Goal: Information Seeking & Learning: Learn about a topic

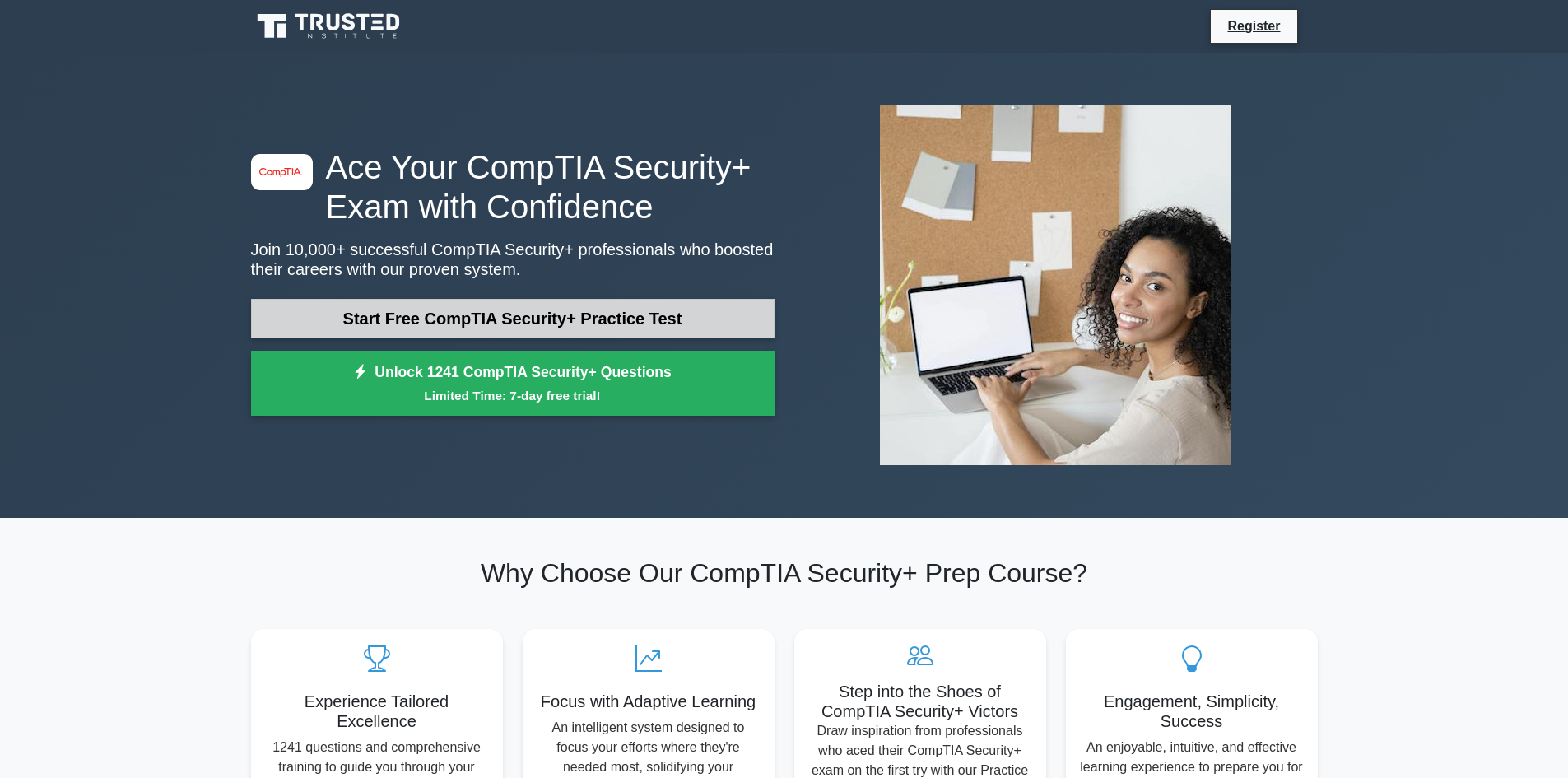
click at [474, 315] on link "Start Free CompTIA Security+ Practice Test" at bounding box center [512, 319] width 523 height 39
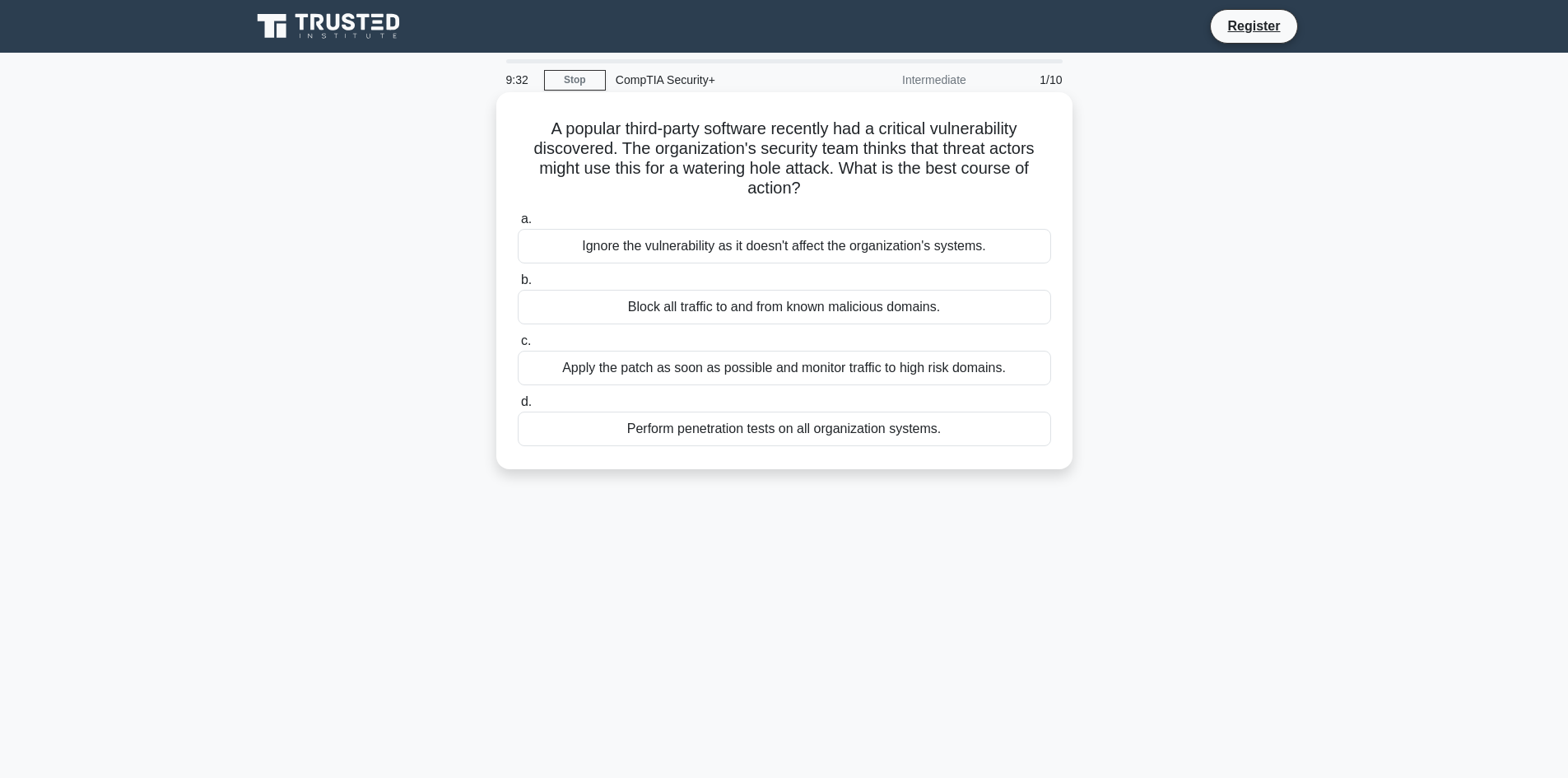
click at [761, 373] on div "Apply the patch as soon as possible and monitor traffic to high risk domains." at bounding box center [784, 367] width 533 height 35
click at [518, 347] on input "c. Apply the patch as soon as possible and monitor traffic to high risk domains." at bounding box center [518, 341] width 0 height 11
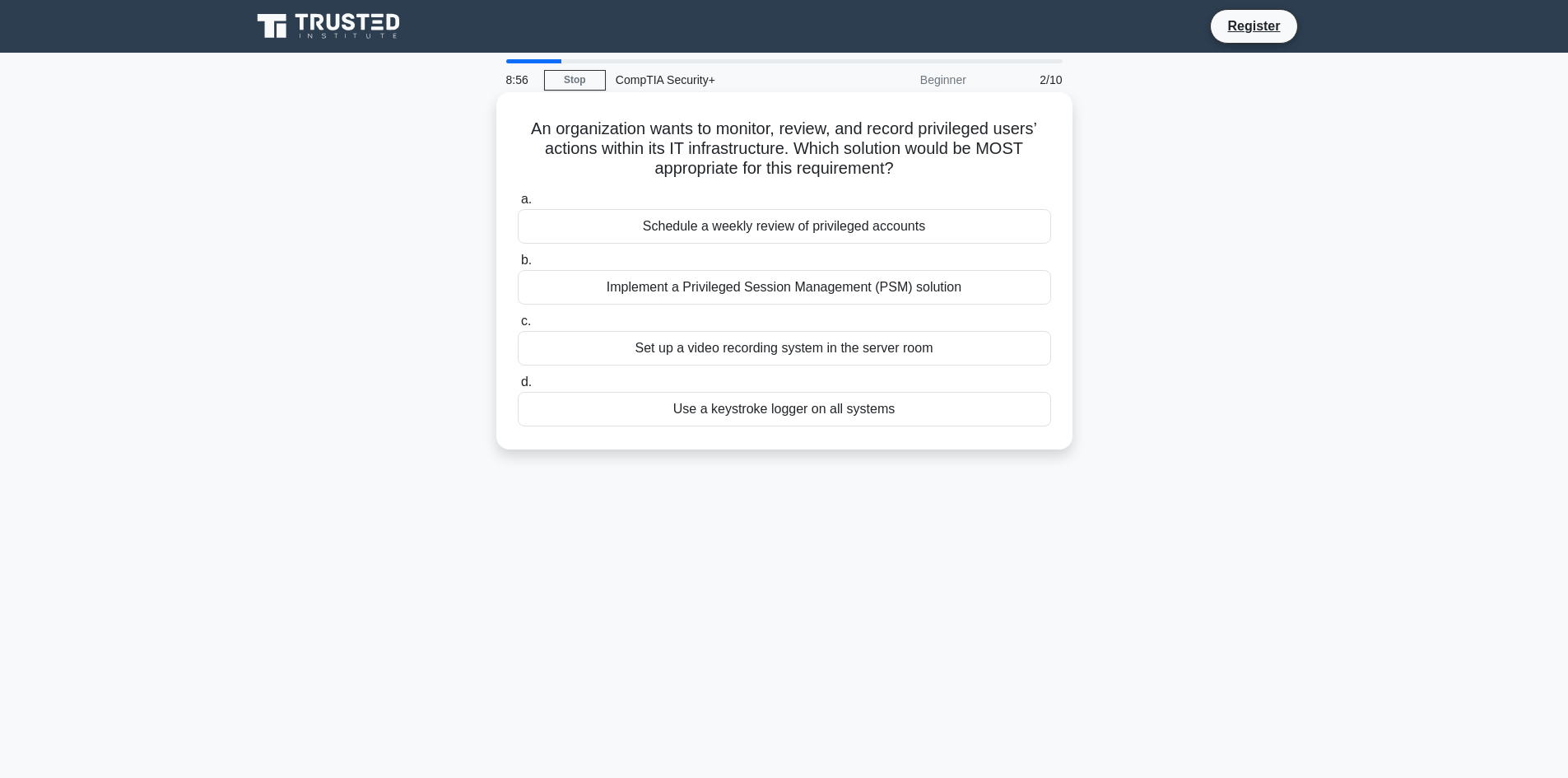
click at [746, 226] on div "Schedule a weekly review of privileged accounts" at bounding box center [784, 226] width 533 height 35
click at [518, 205] on input "a. Schedule a weekly review of privileged accounts" at bounding box center [518, 199] width 0 height 11
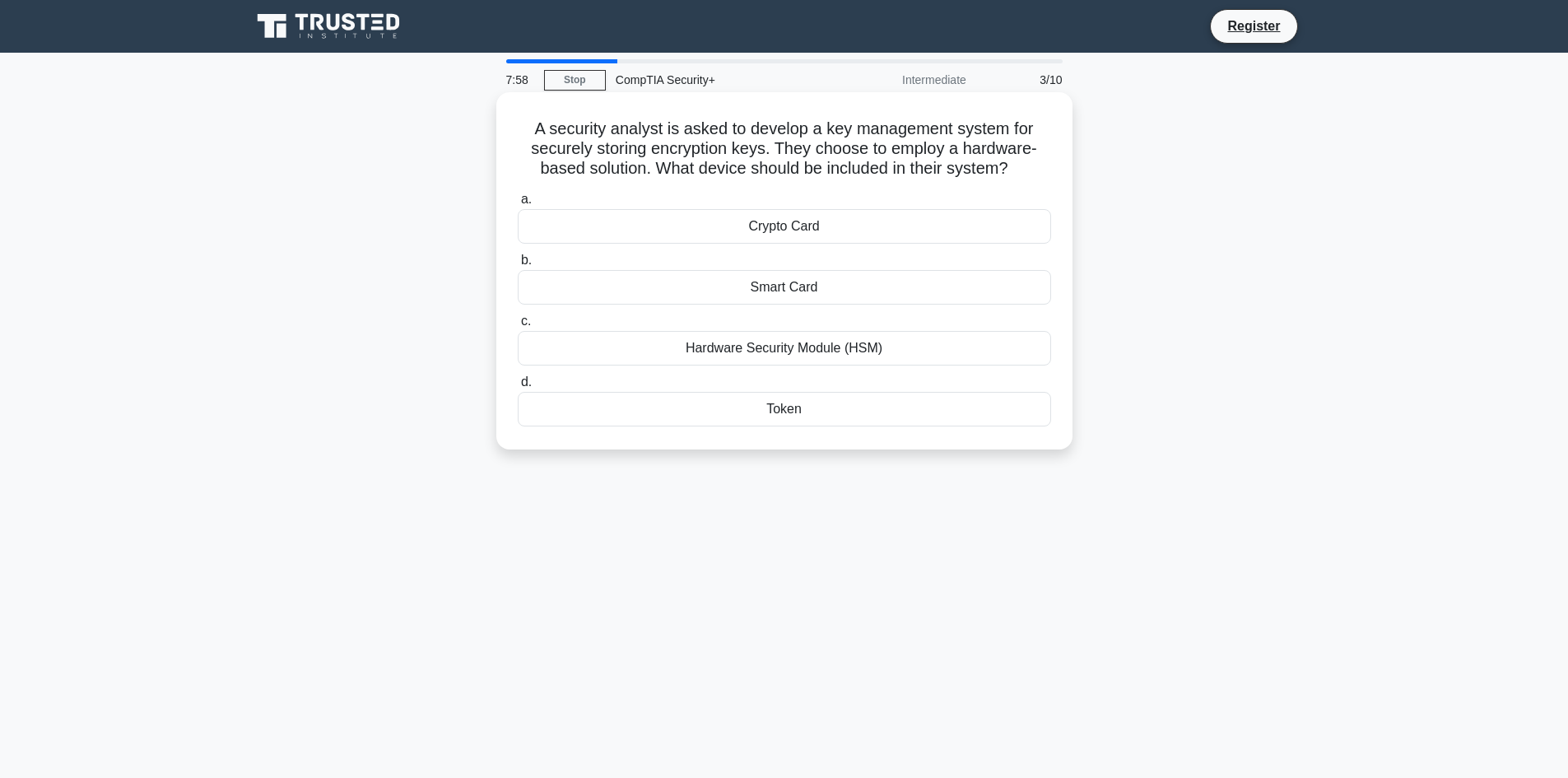
click at [765, 346] on div "Hardware Security Module (HSM)" at bounding box center [784, 348] width 533 height 35
click at [518, 327] on input "c. Hardware Security Module (HSM)" at bounding box center [518, 321] width 0 height 11
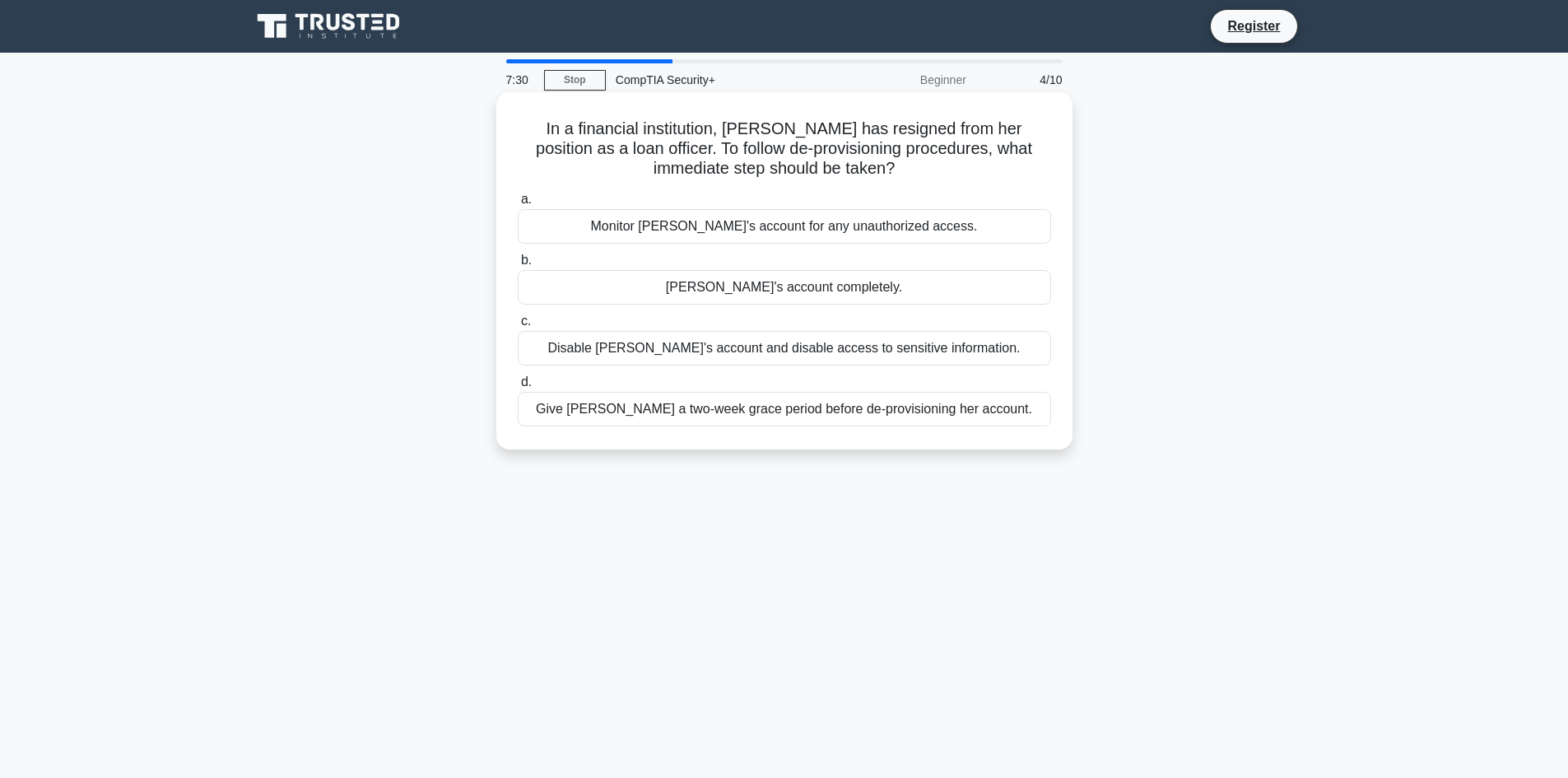
click at [706, 351] on div "Disable [PERSON_NAME]'s account and disable access to sensitive information." at bounding box center [784, 348] width 533 height 35
click at [518, 327] on input "c. Disable [PERSON_NAME]'s account and disable access to sensitive information." at bounding box center [518, 321] width 0 height 11
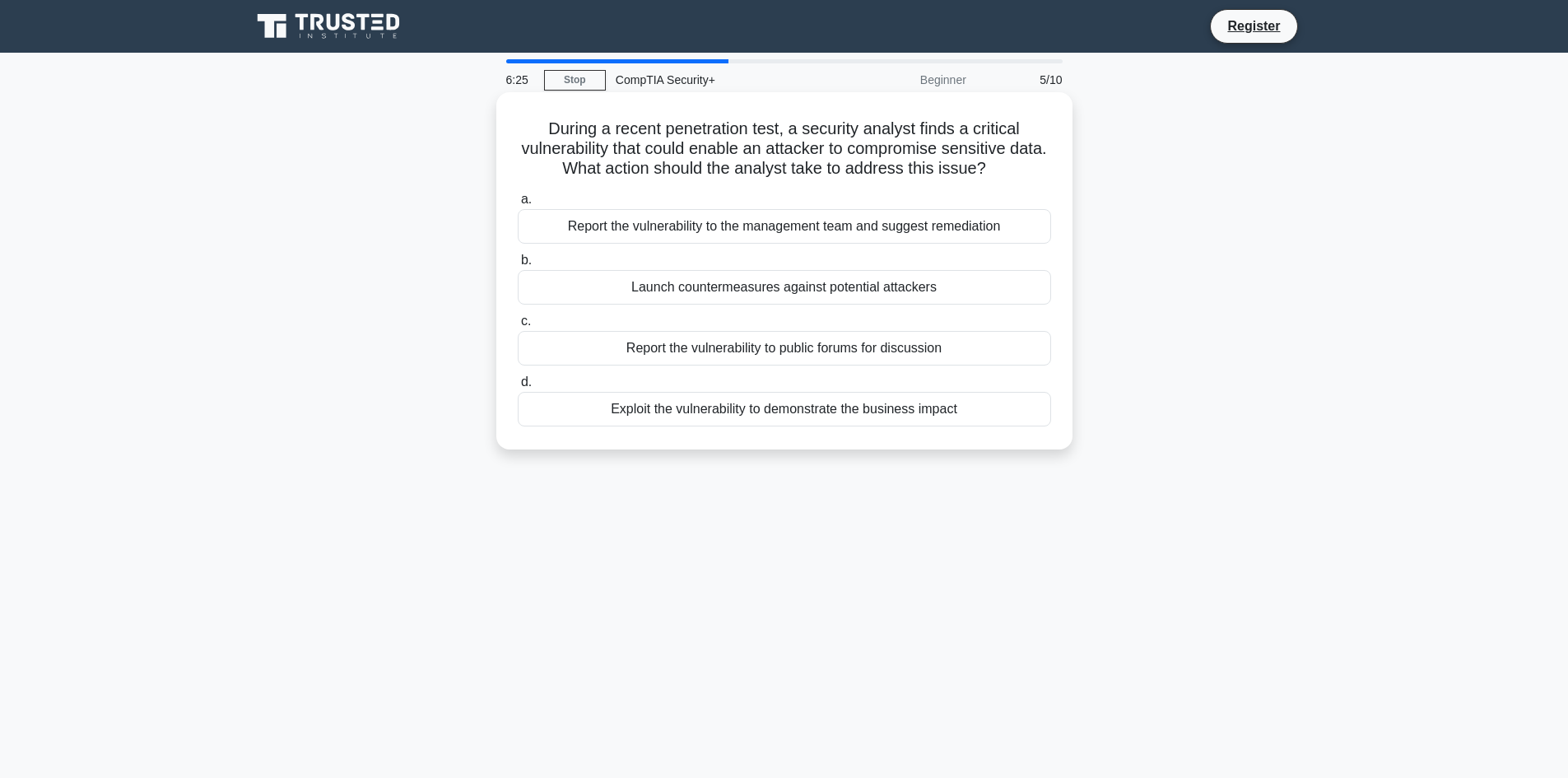
click at [736, 223] on div "Report the vulnerability to the management team and suggest remediation" at bounding box center [784, 226] width 533 height 35
click at [558, 222] on div "Report the vulnerability to the management team and suggest remediation" at bounding box center [784, 226] width 533 height 35
click at [518, 205] on input "a. Report the vulnerability to the management team and suggest remediation" at bounding box center [518, 199] width 0 height 11
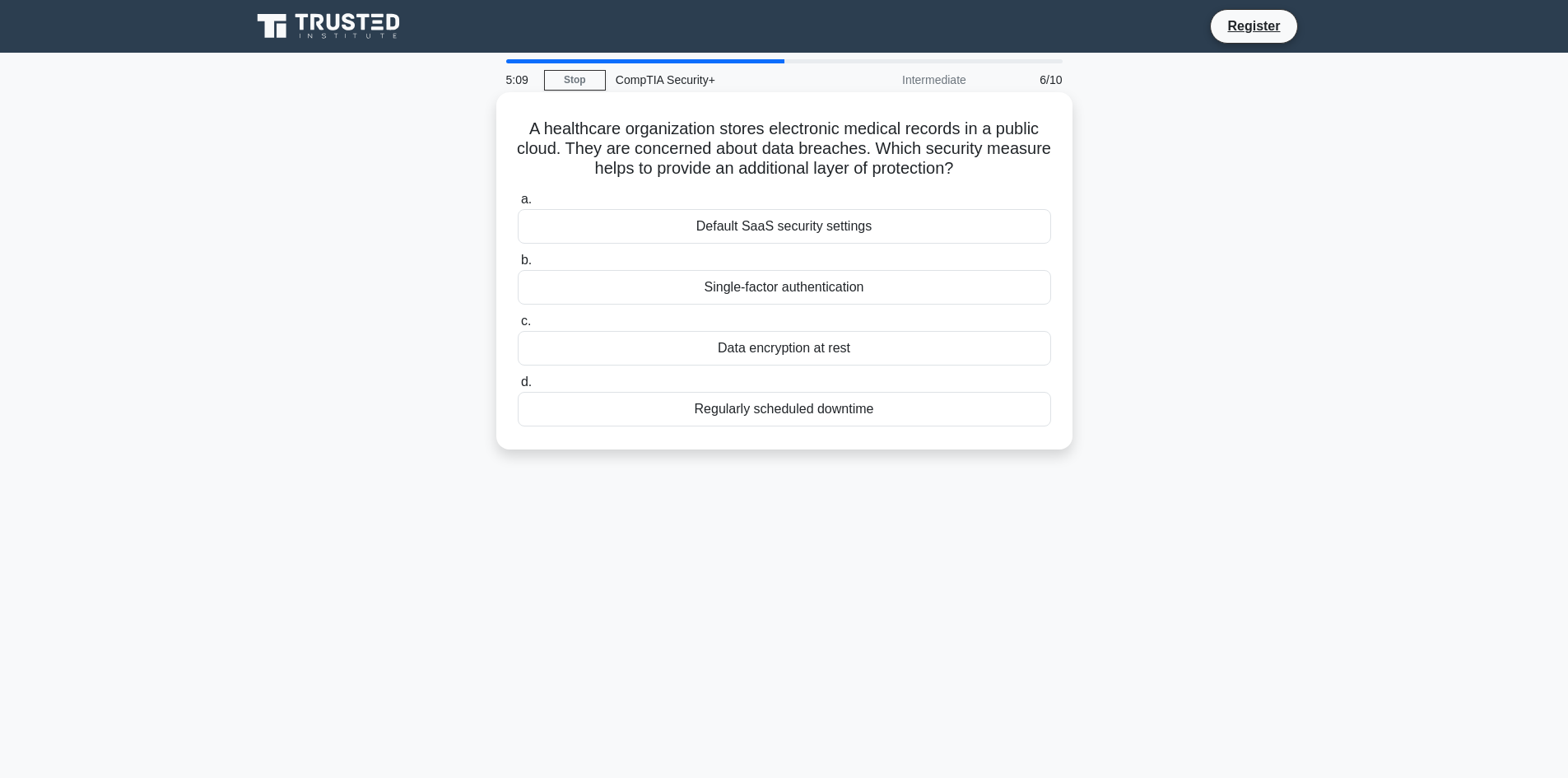
click at [744, 350] on div "Data encryption at rest" at bounding box center [784, 348] width 533 height 35
click at [518, 327] on input "c. Data encryption at rest" at bounding box center [518, 321] width 0 height 11
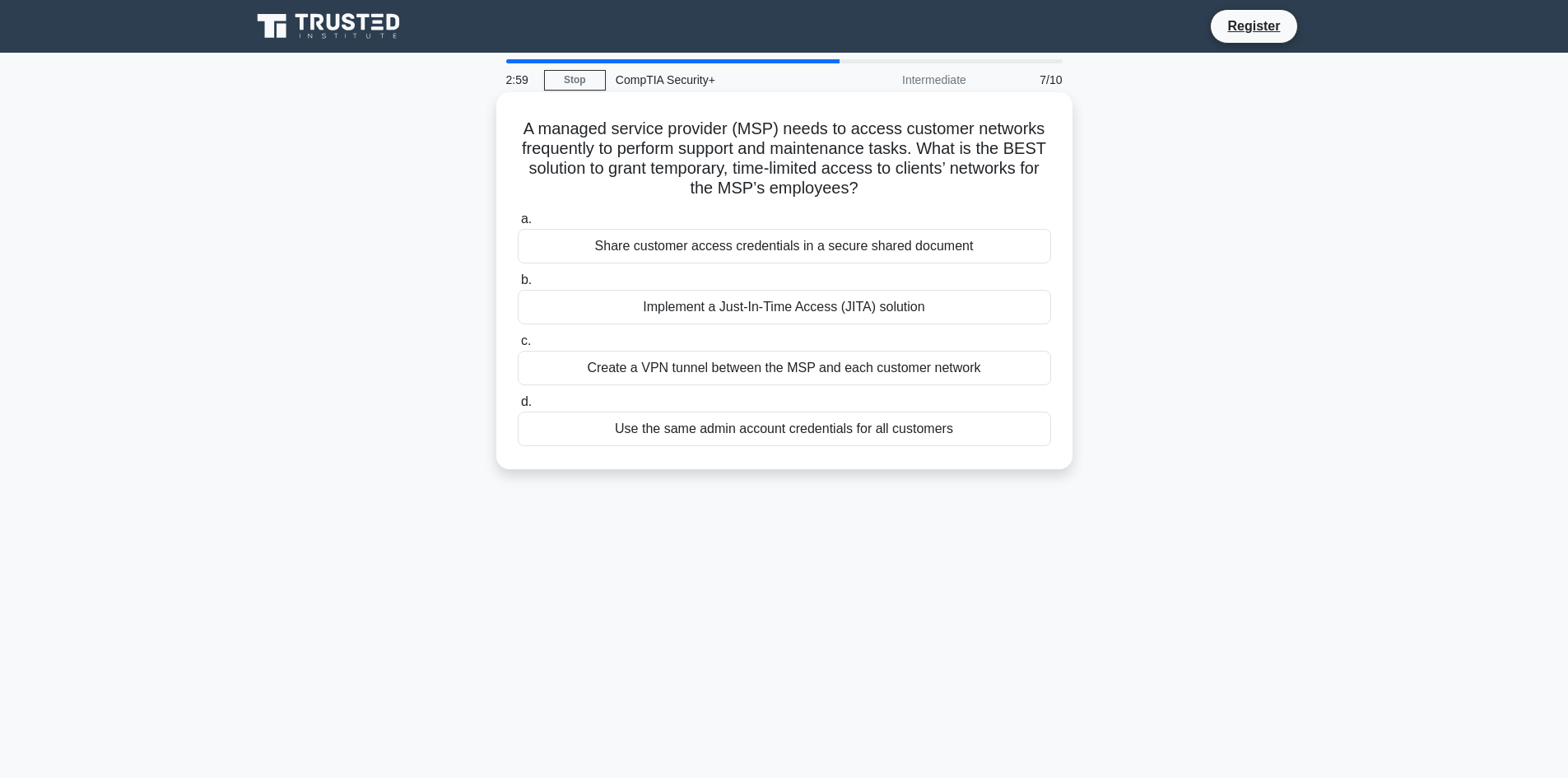
click at [734, 371] on div "Create a VPN tunnel between the MSP and each customer network" at bounding box center [784, 367] width 533 height 35
click at [518, 347] on input "c. Create a VPN tunnel between the MSP and each customer network" at bounding box center [518, 341] width 0 height 11
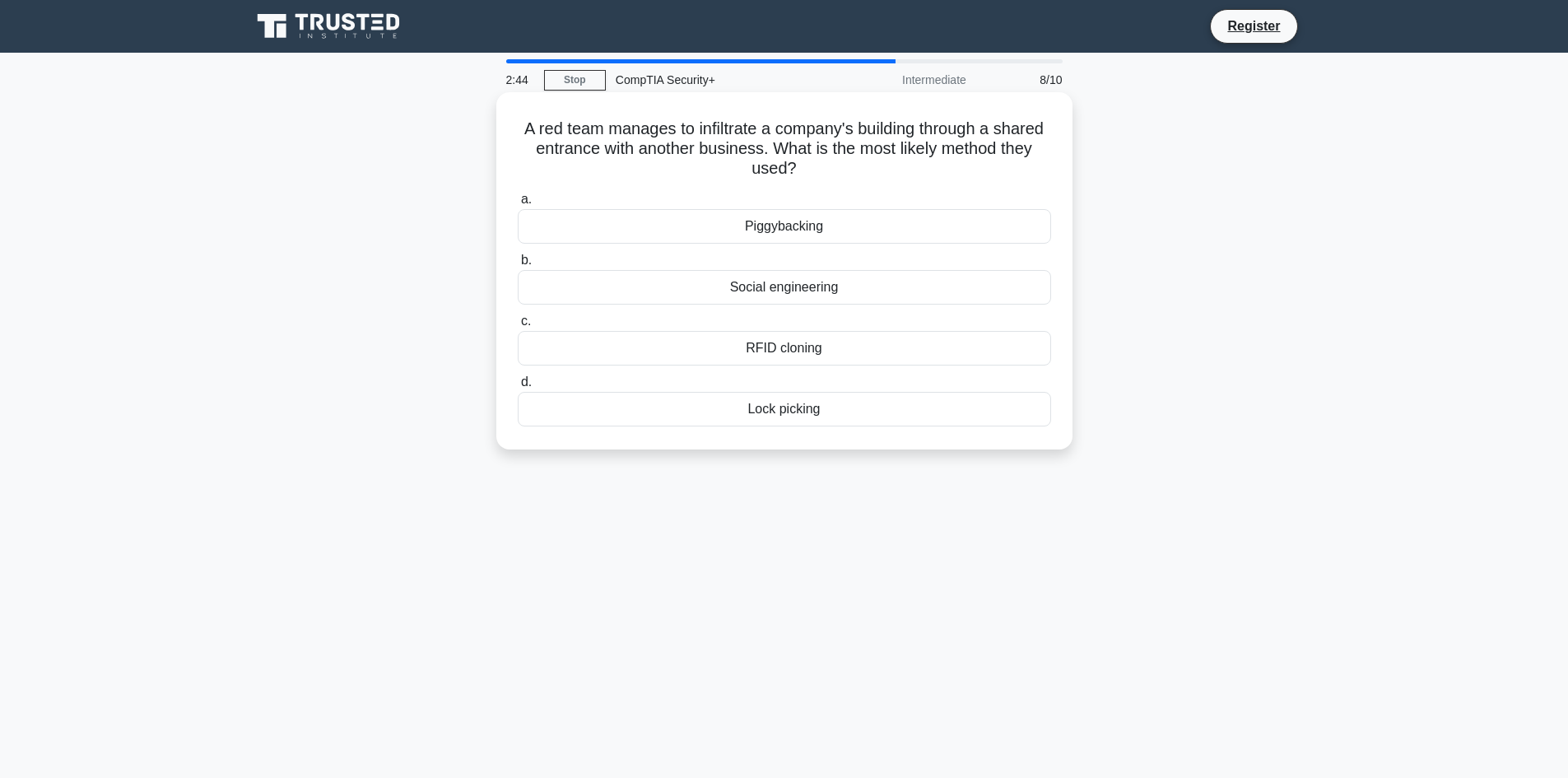
click at [820, 229] on div "Piggybacking" at bounding box center [784, 226] width 533 height 35
click at [518, 205] on input "a. Piggybacking" at bounding box center [518, 199] width 0 height 11
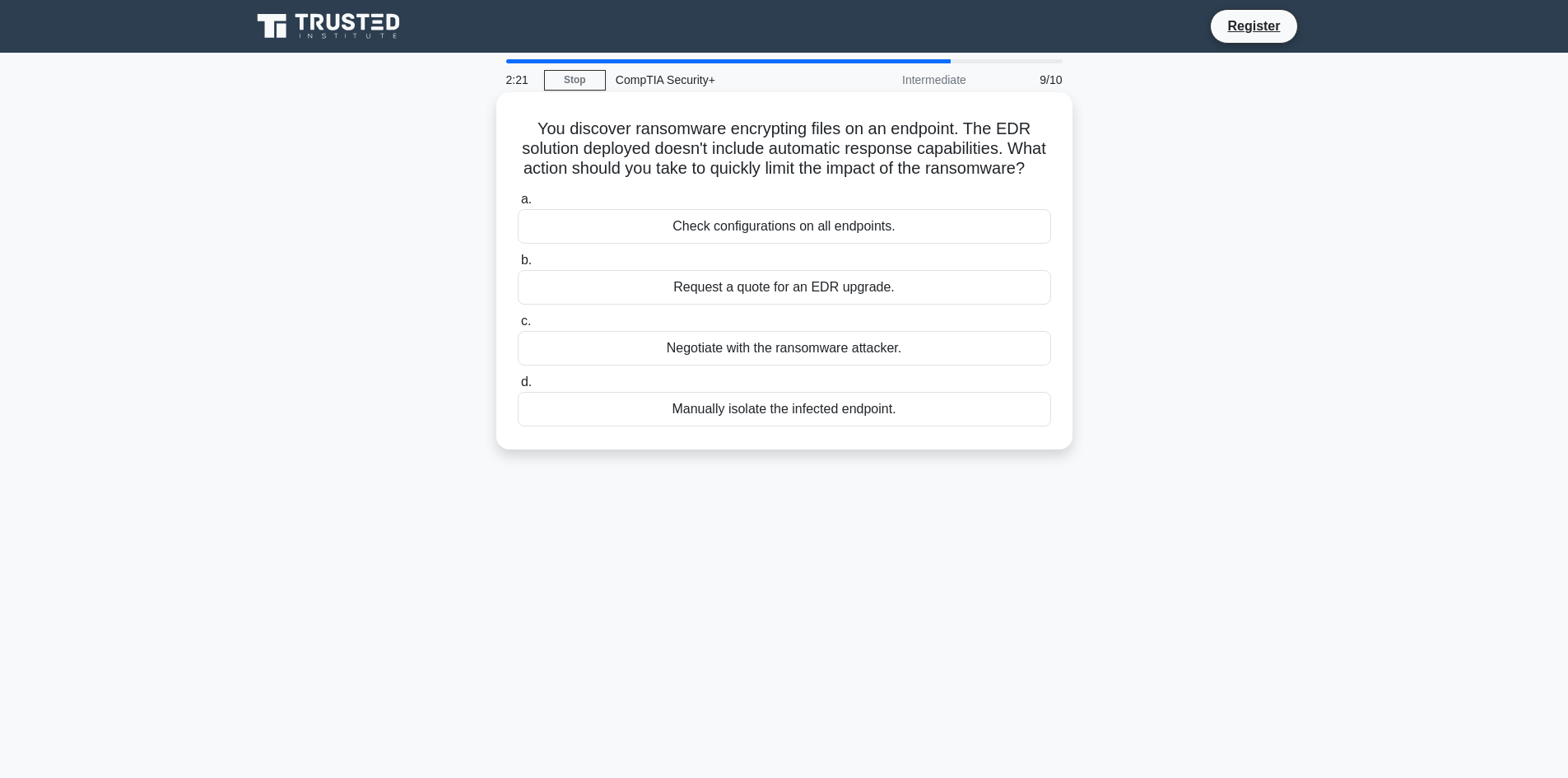
click at [744, 427] on div "Manually isolate the infected endpoint." at bounding box center [784, 409] width 533 height 35
click at [518, 388] on input "d. Manually isolate the infected endpoint." at bounding box center [518, 382] width 0 height 11
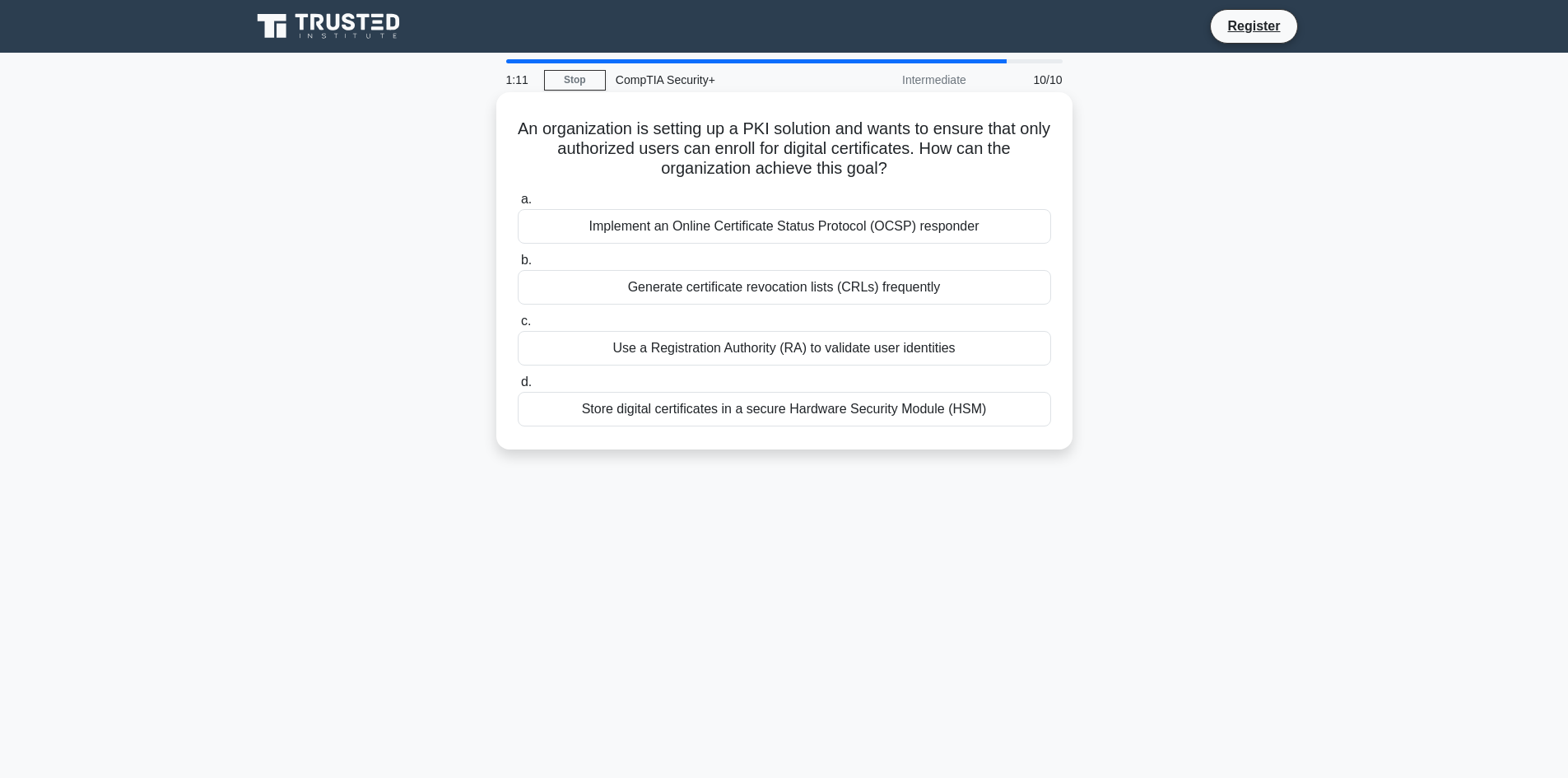
click at [602, 351] on div "Use a Registration Authority (RA) to validate user identities" at bounding box center [784, 348] width 533 height 35
click at [518, 327] on input "c. Use a Registration Authority (RA) to validate user identities" at bounding box center [518, 321] width 0 height 11
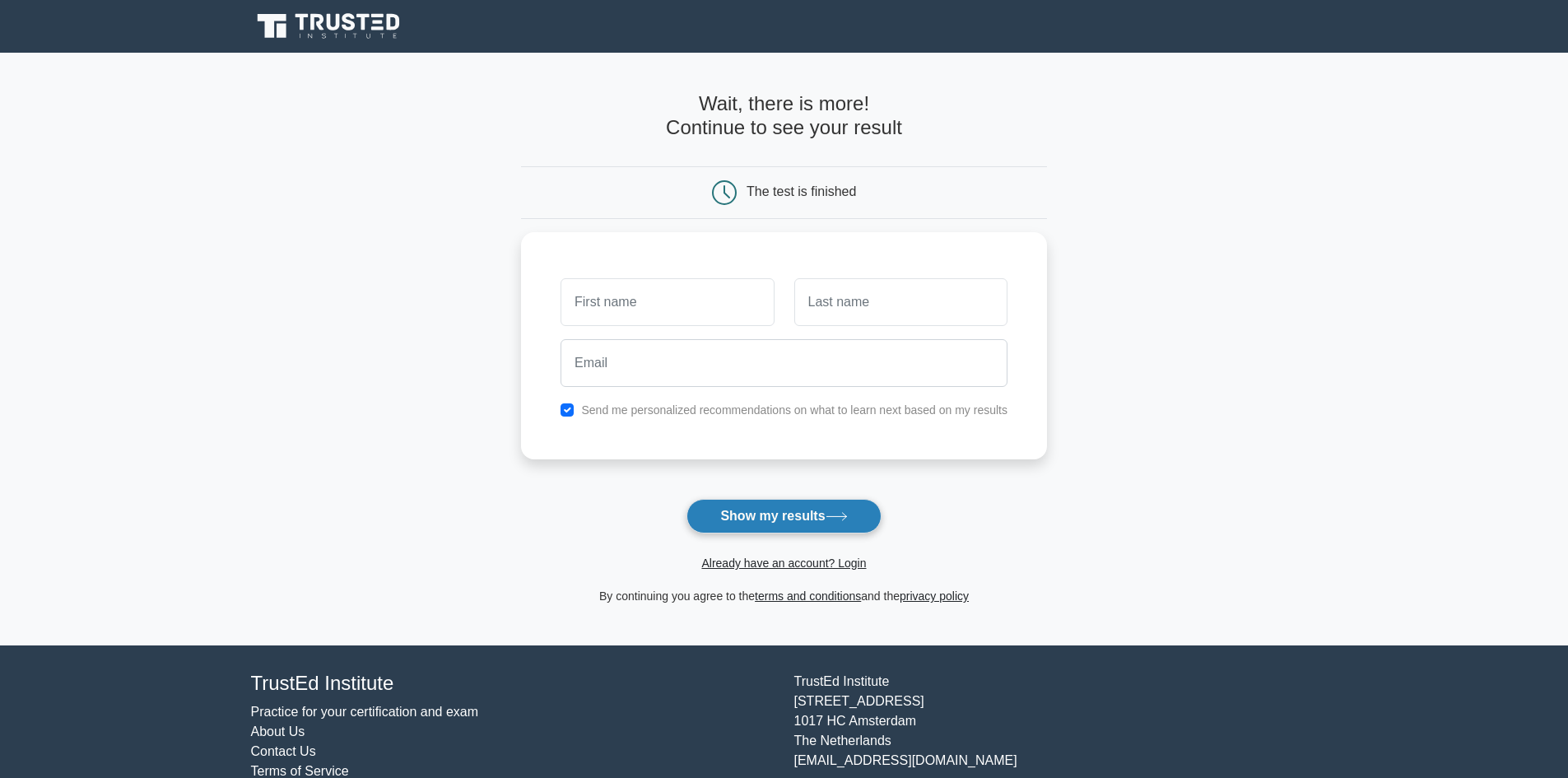
click at [781, 513] on button "Show my results" at bounding box center [784, 515] width 194 height 35
click at [607, 288] on input "text" at bounding box center [667, 298] width 213 height 47
type input "myke"
click at [891, 295] on input "text" at bounding box center [901, 298] width 213 height 47
type input "Ed"
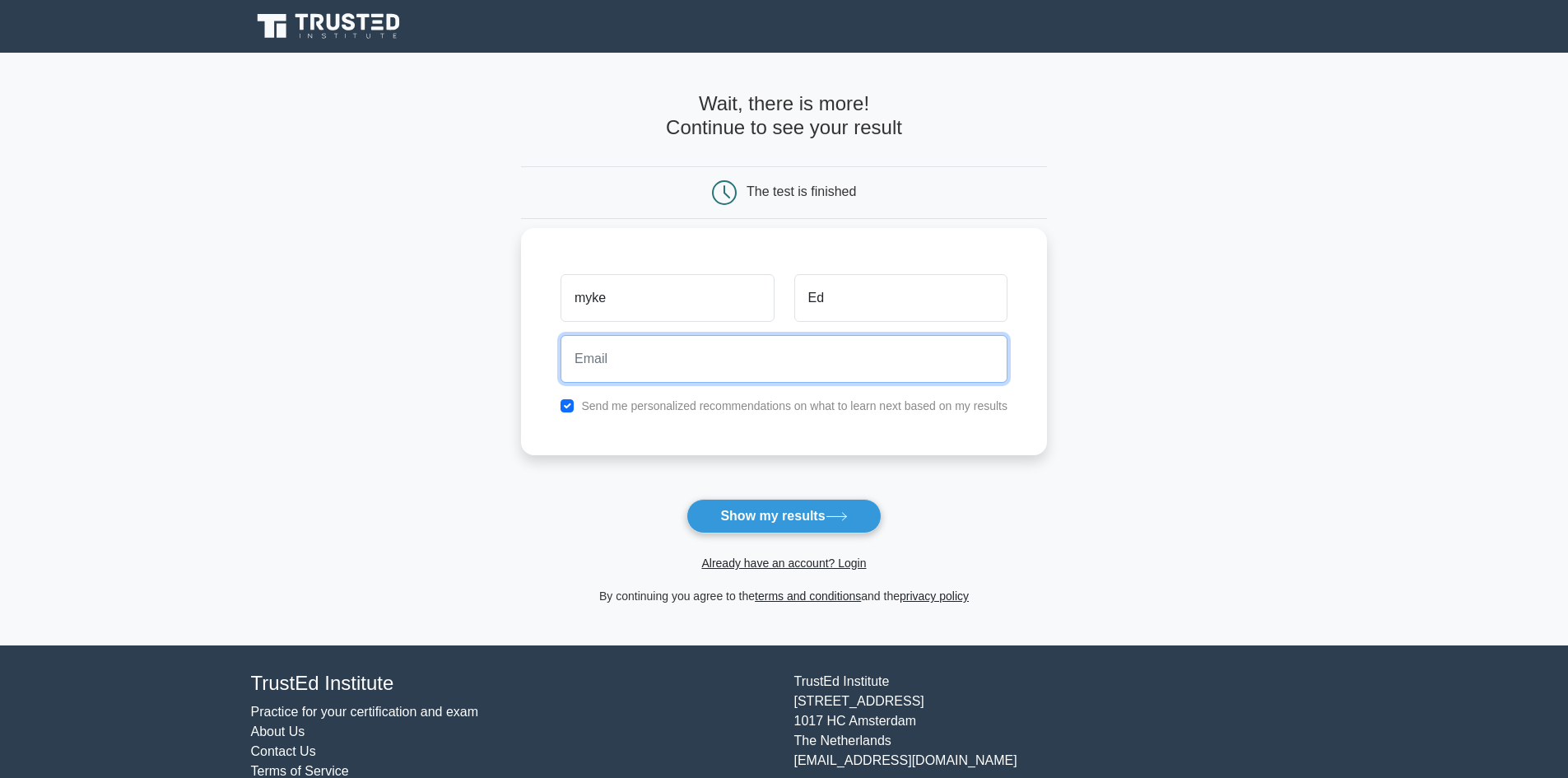
click at [669, 364] on input "email" at bounding box center [784, 358] width 447 height 47
type input "wsalaam05@gmail.com"
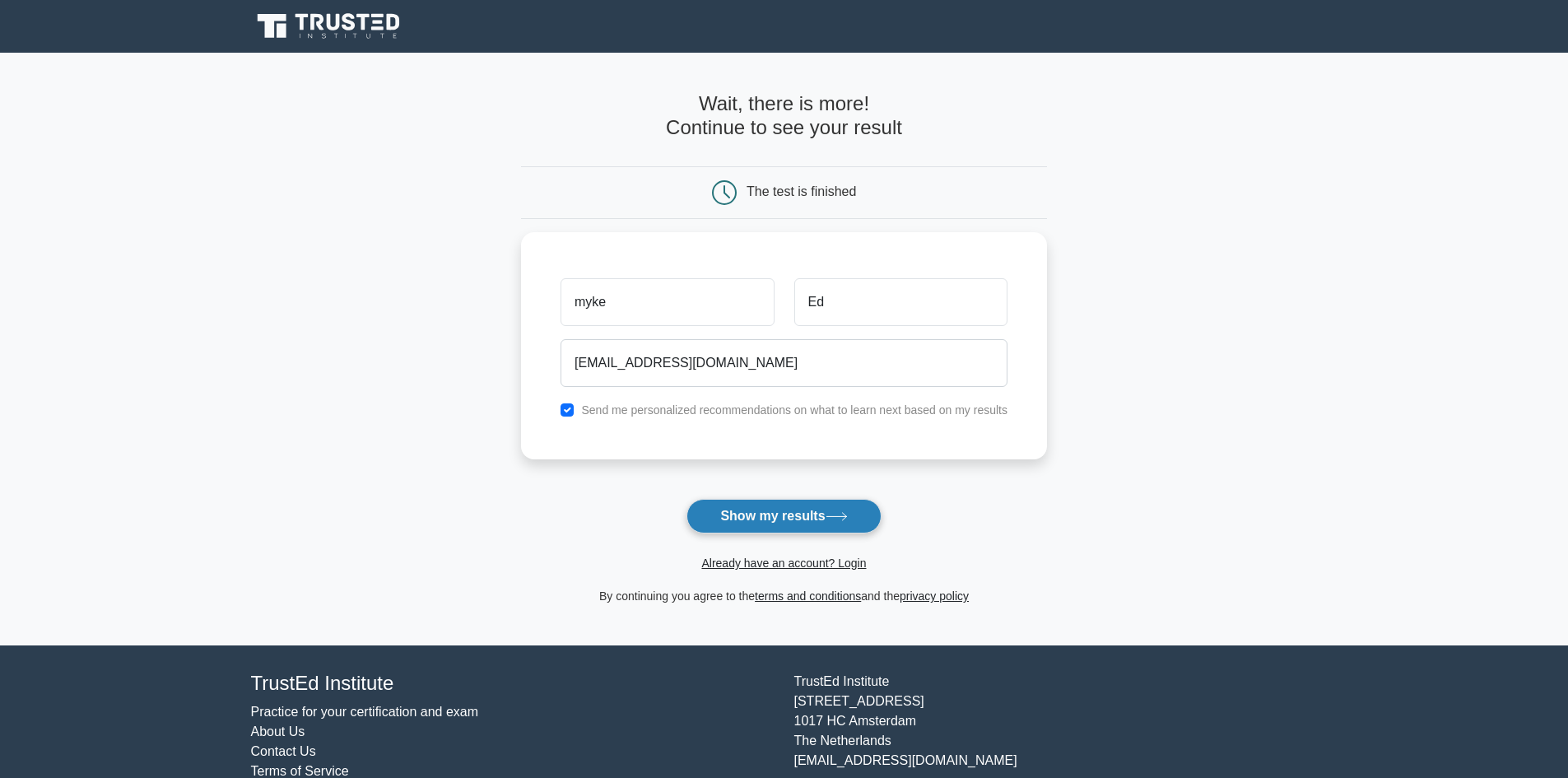
click at [776, 525] on button "Show my results" at bounding box center [784, 515] width 194 height 35
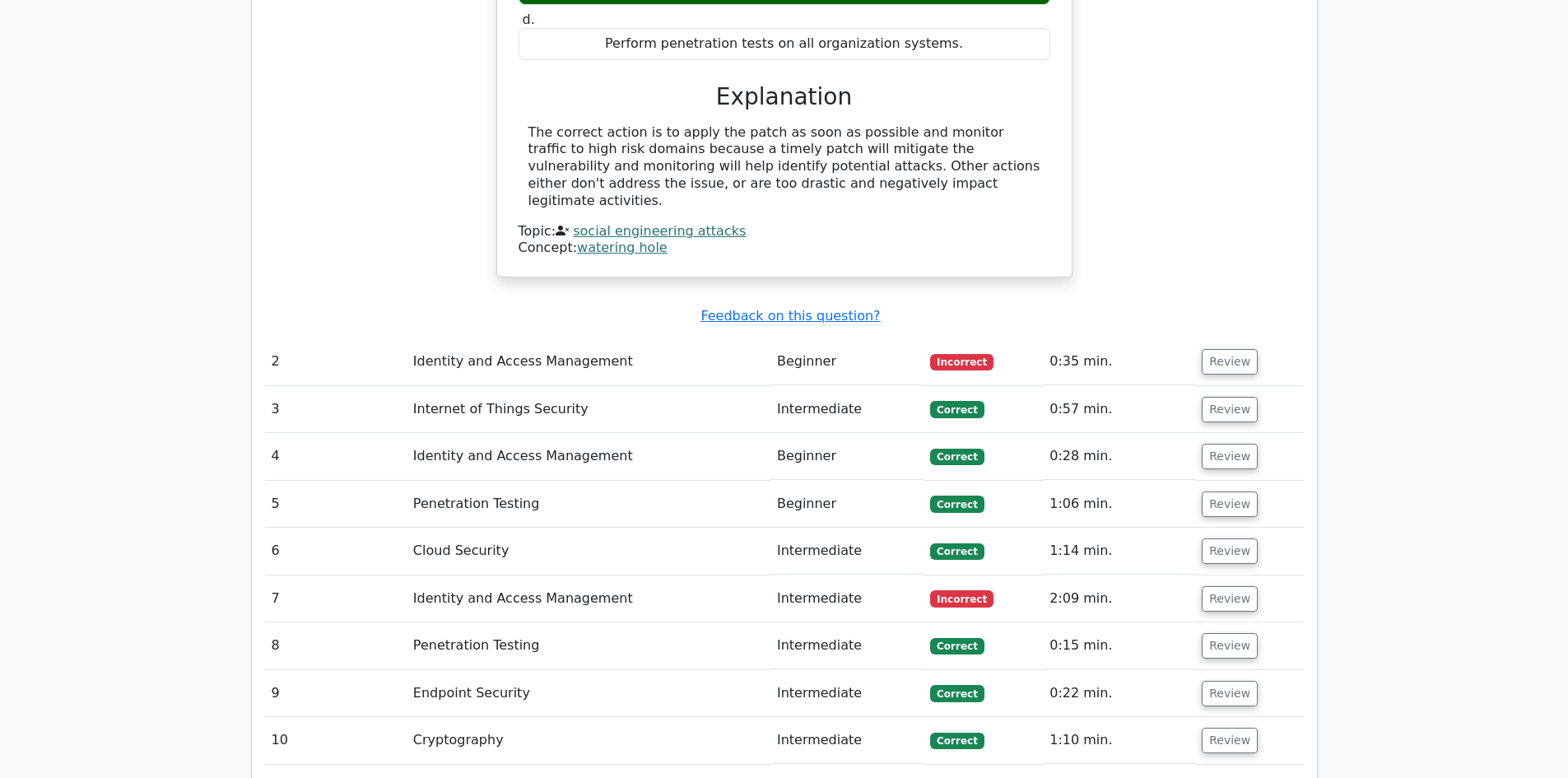
scroll to position [1729, 0]
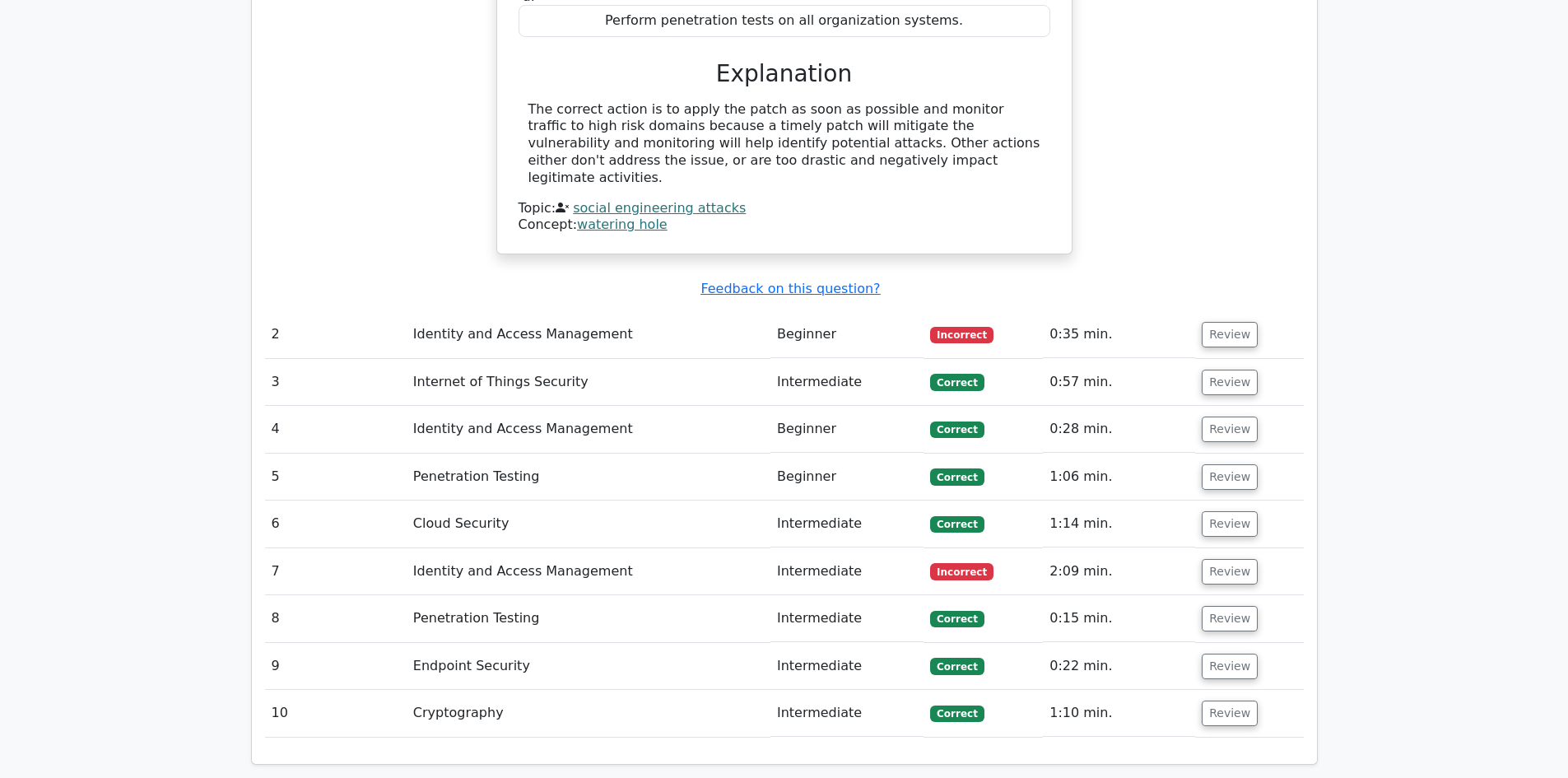
click at [463, 311] on td "Identity and Access Management" at bounding box center [588, 335] width 364 height 47
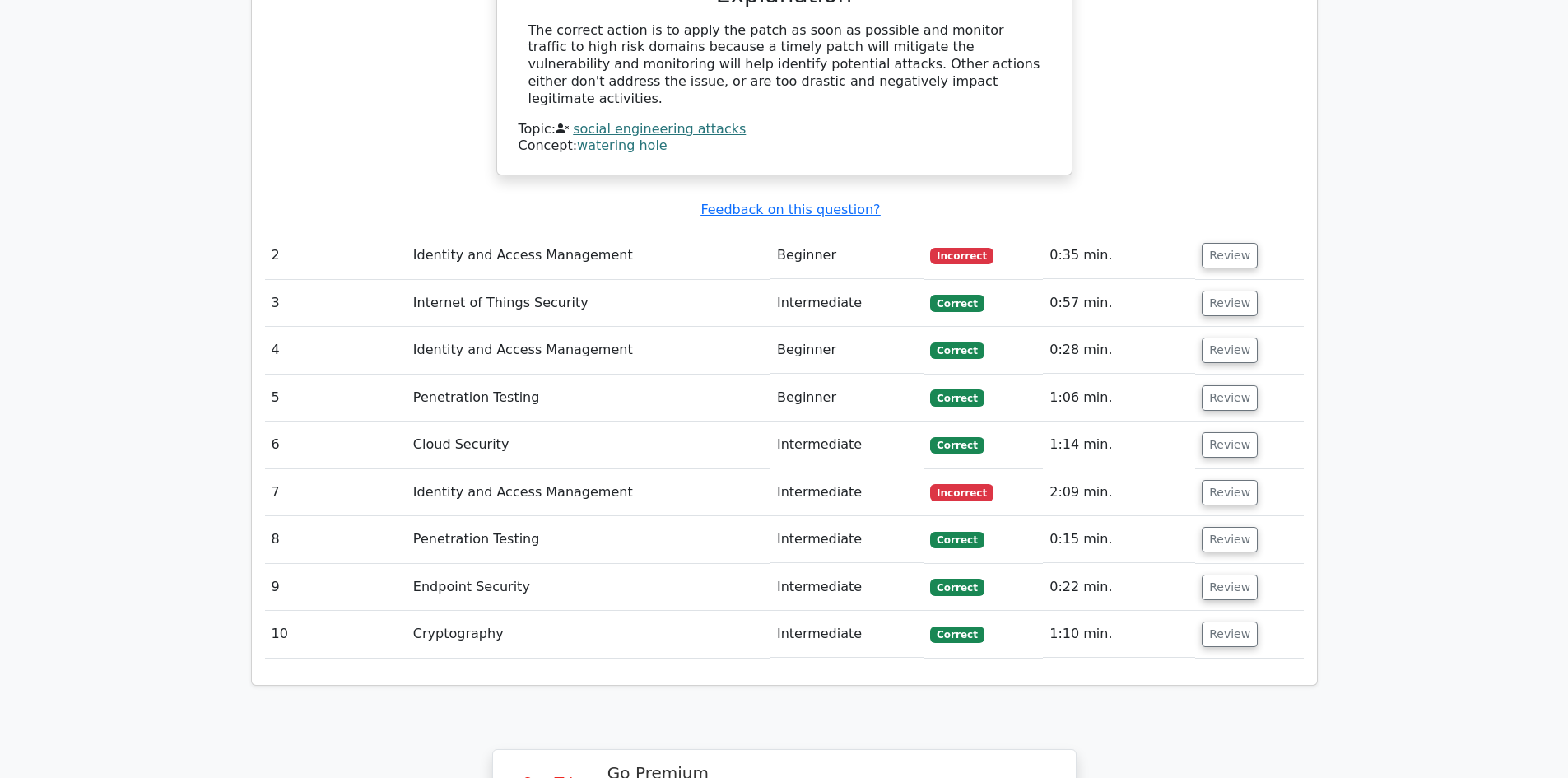
scroll to position [1812, 0]
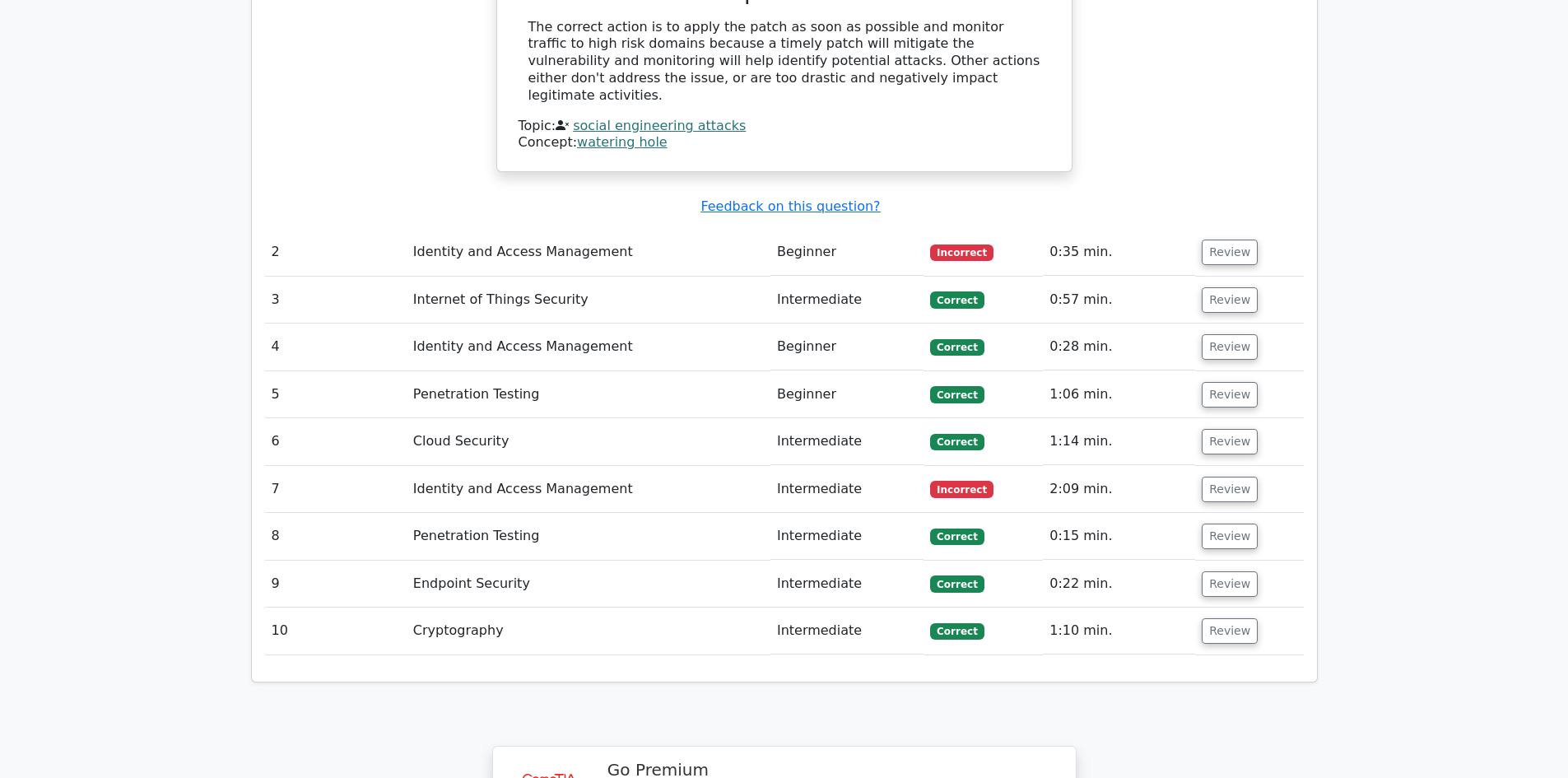
click at [484, 229] on td "Identity and Access Management" at bounding box center [588, 253] width 364 height 47
click at [1230, 240] on button "Review" at bounding box center [1230, 253] width 56 height 26
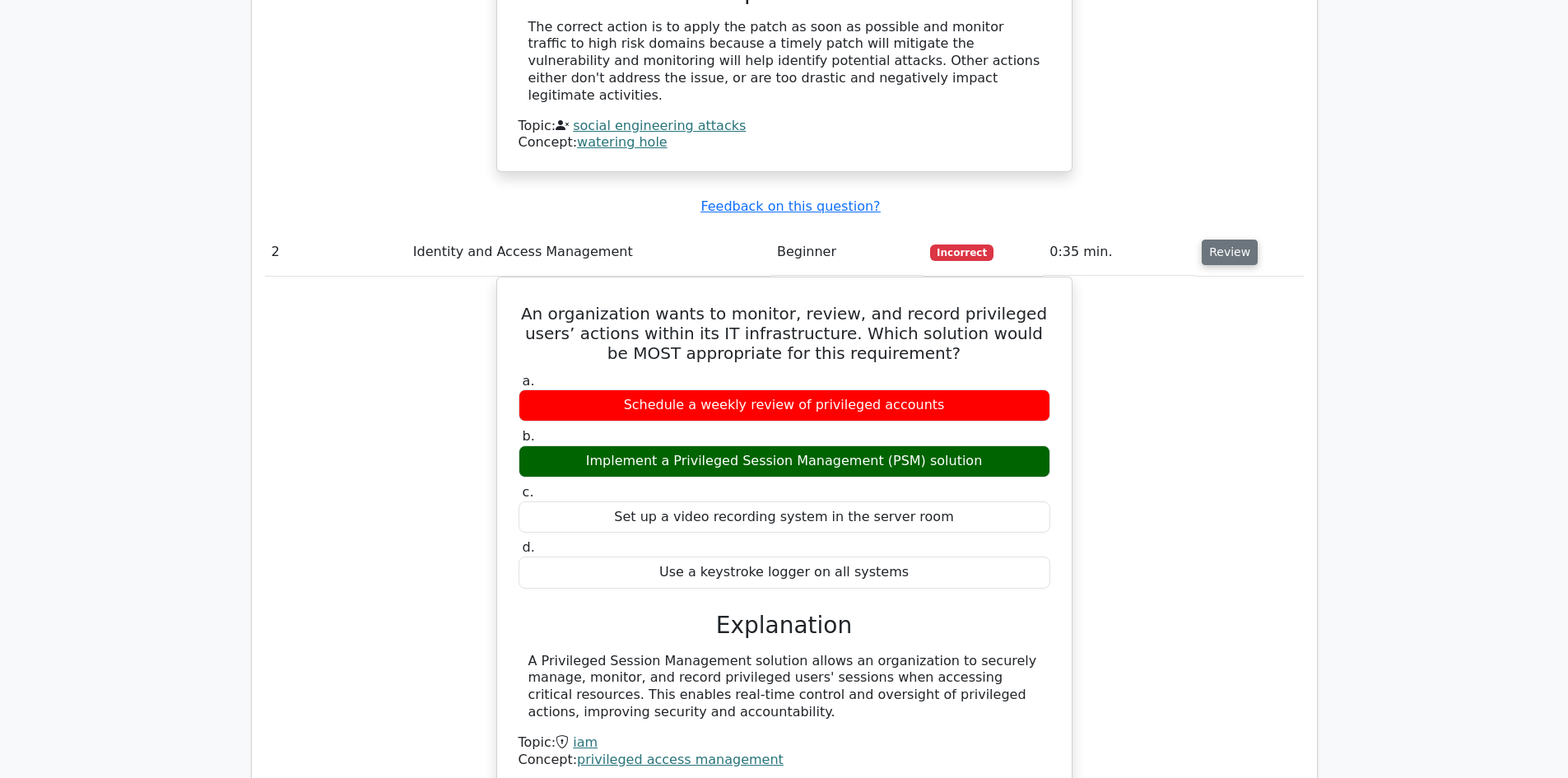
click at [1226, 240] on button "Review" at bounding box center [1230, 253] width 56 height 26
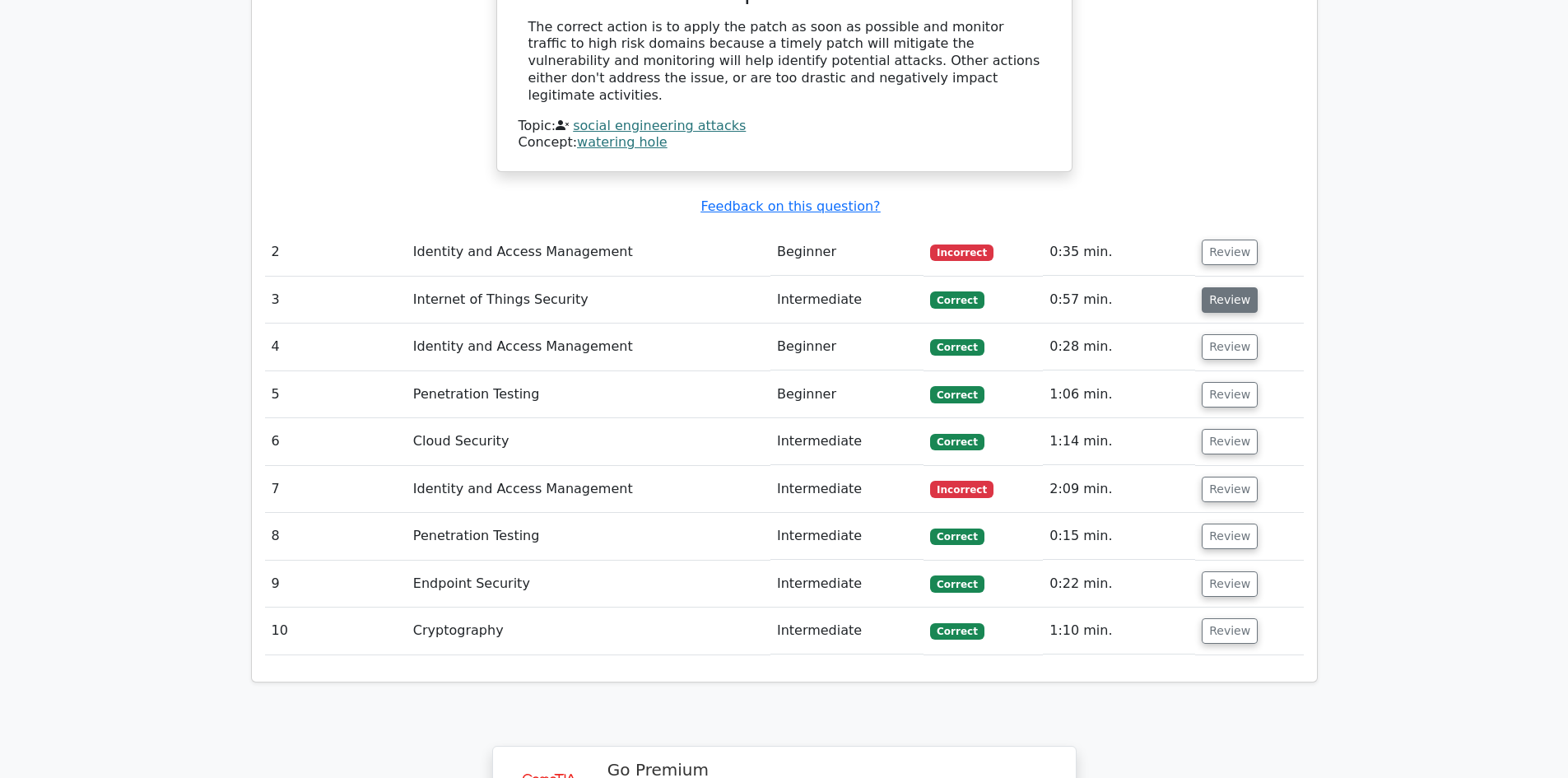
click at [1218, 287] on button "Review" at bounding box center [1230, 300] width 56 height 26
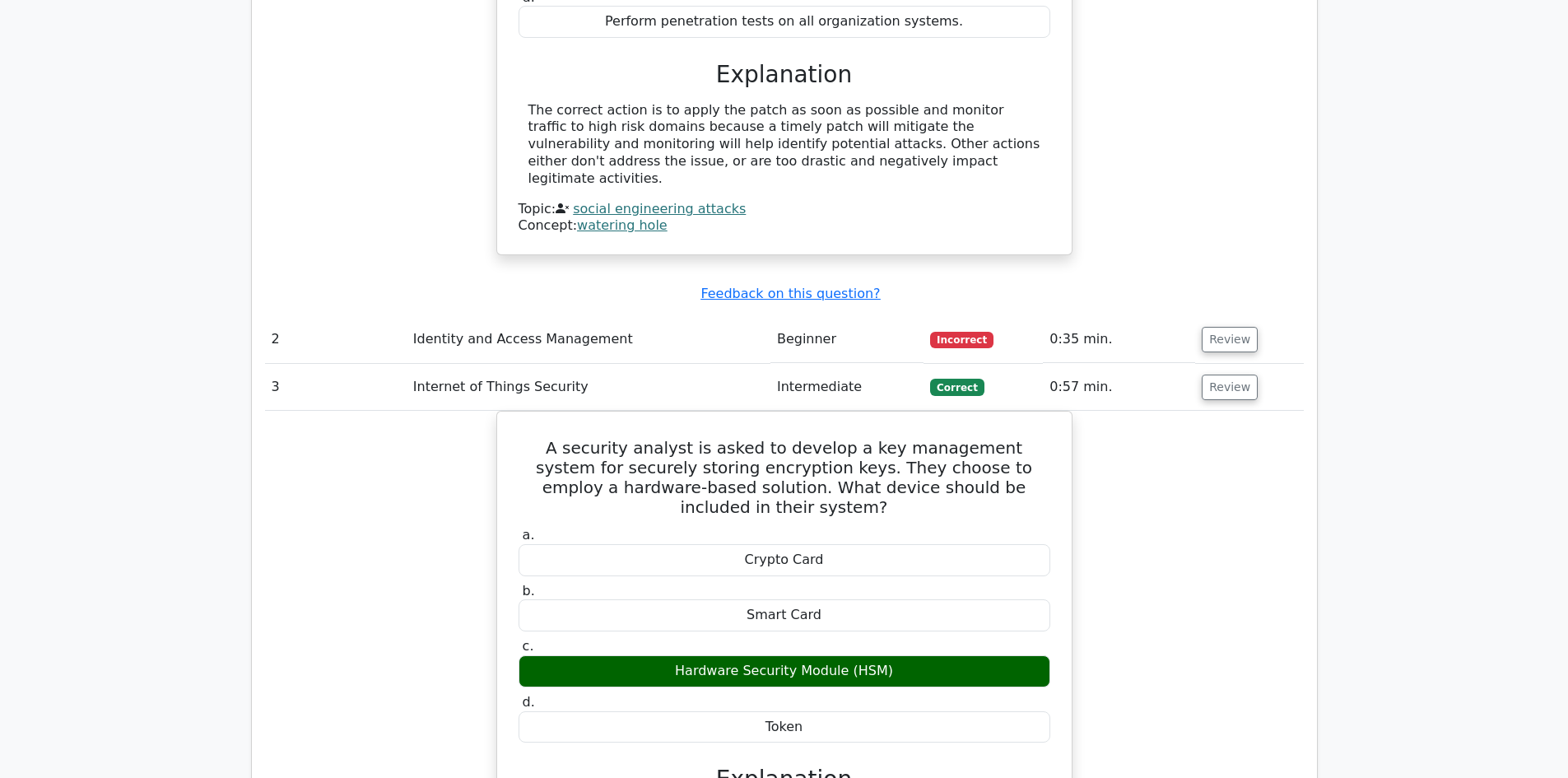
scroll to position [1977, 0]
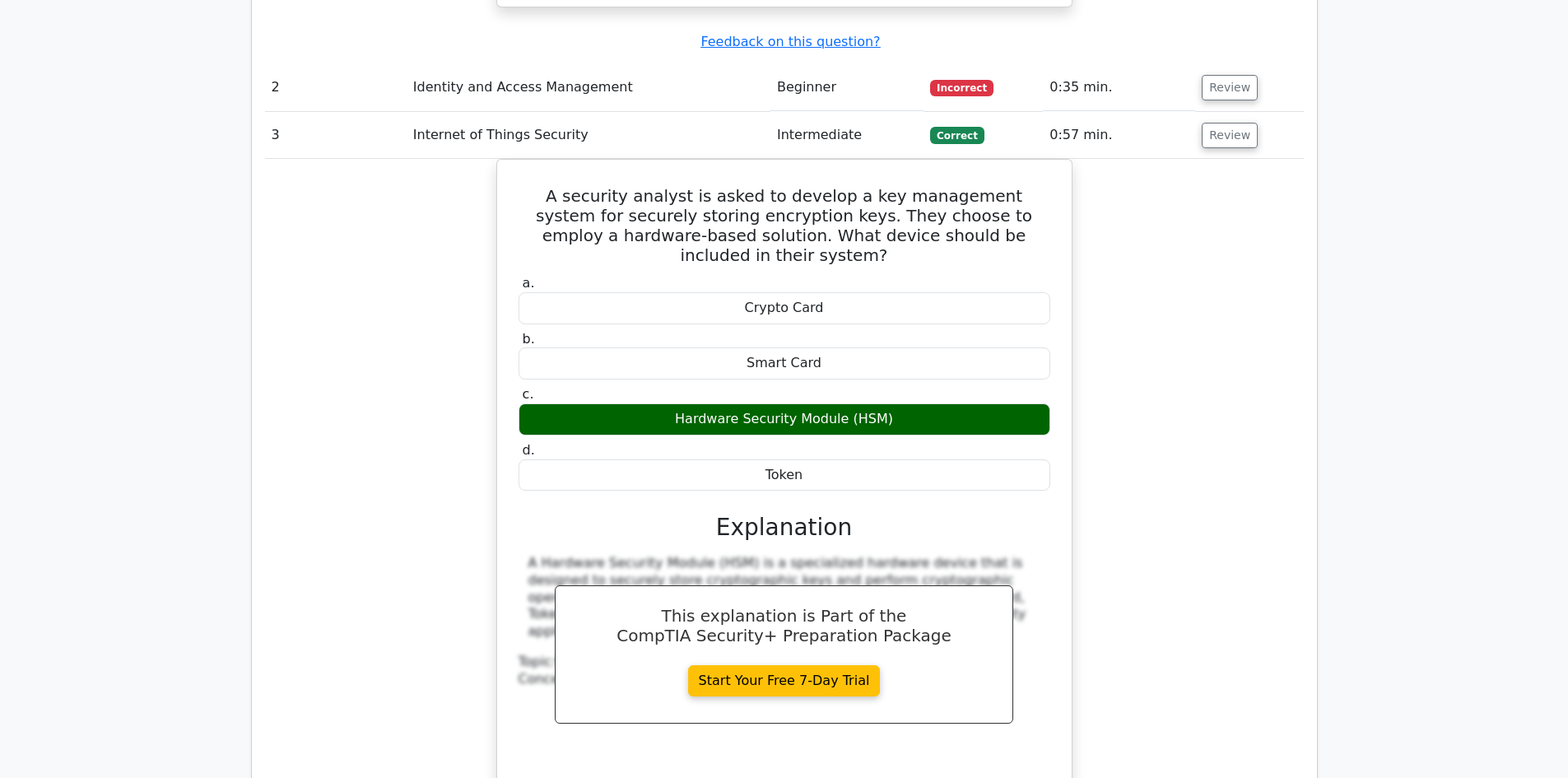
click at [1285, 246] on div "A security analyst is asked to develop a key management system for securely sto…" at bounding box center [784, 493] width 1039 height 667
click at [1221, 122] on button "Review" at bounding box center [1230, 135] width 56 height 26
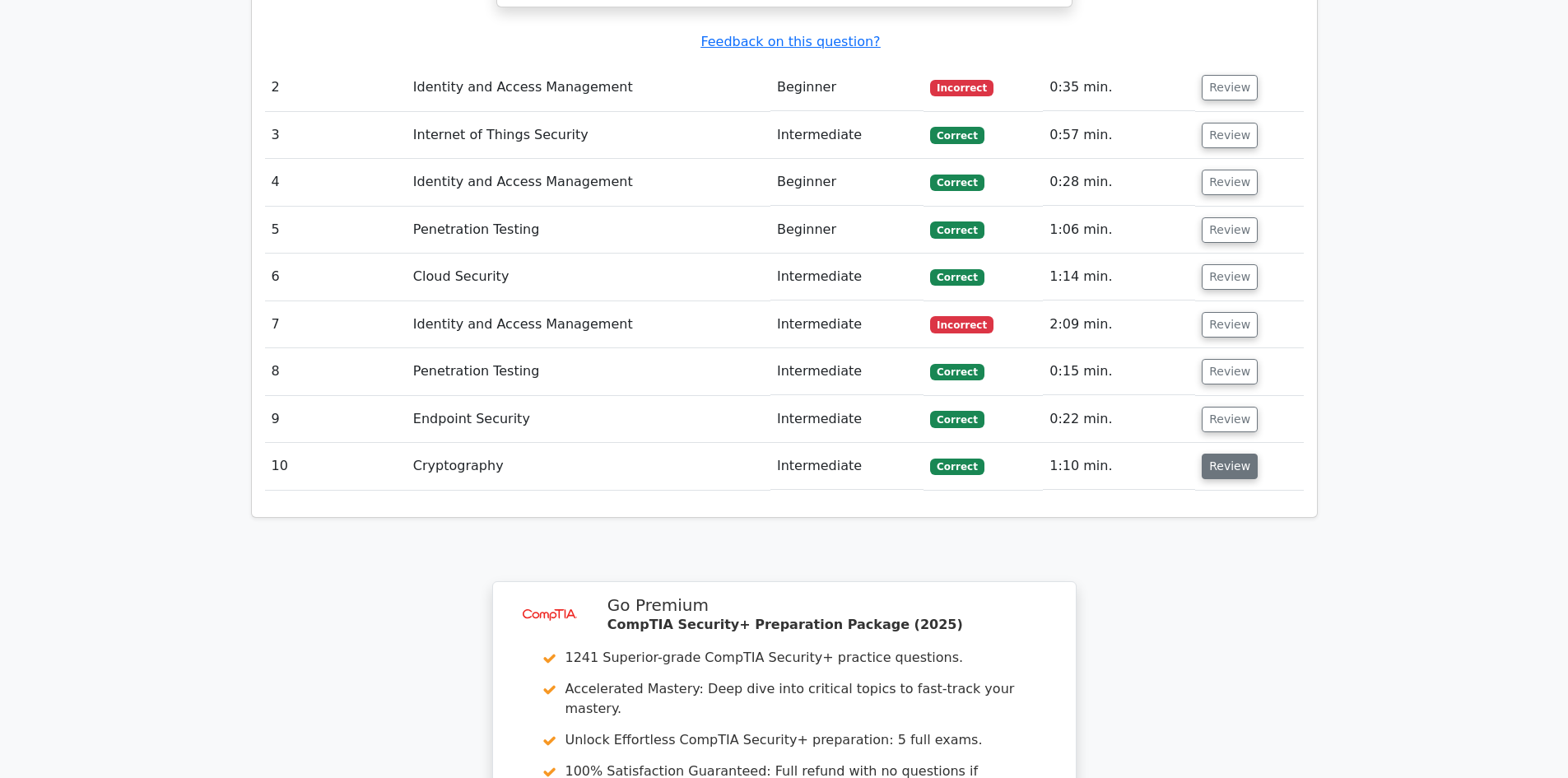
click at [1222, 454] on button "Review" at bounding box center [1230, 467] width 56 height 26
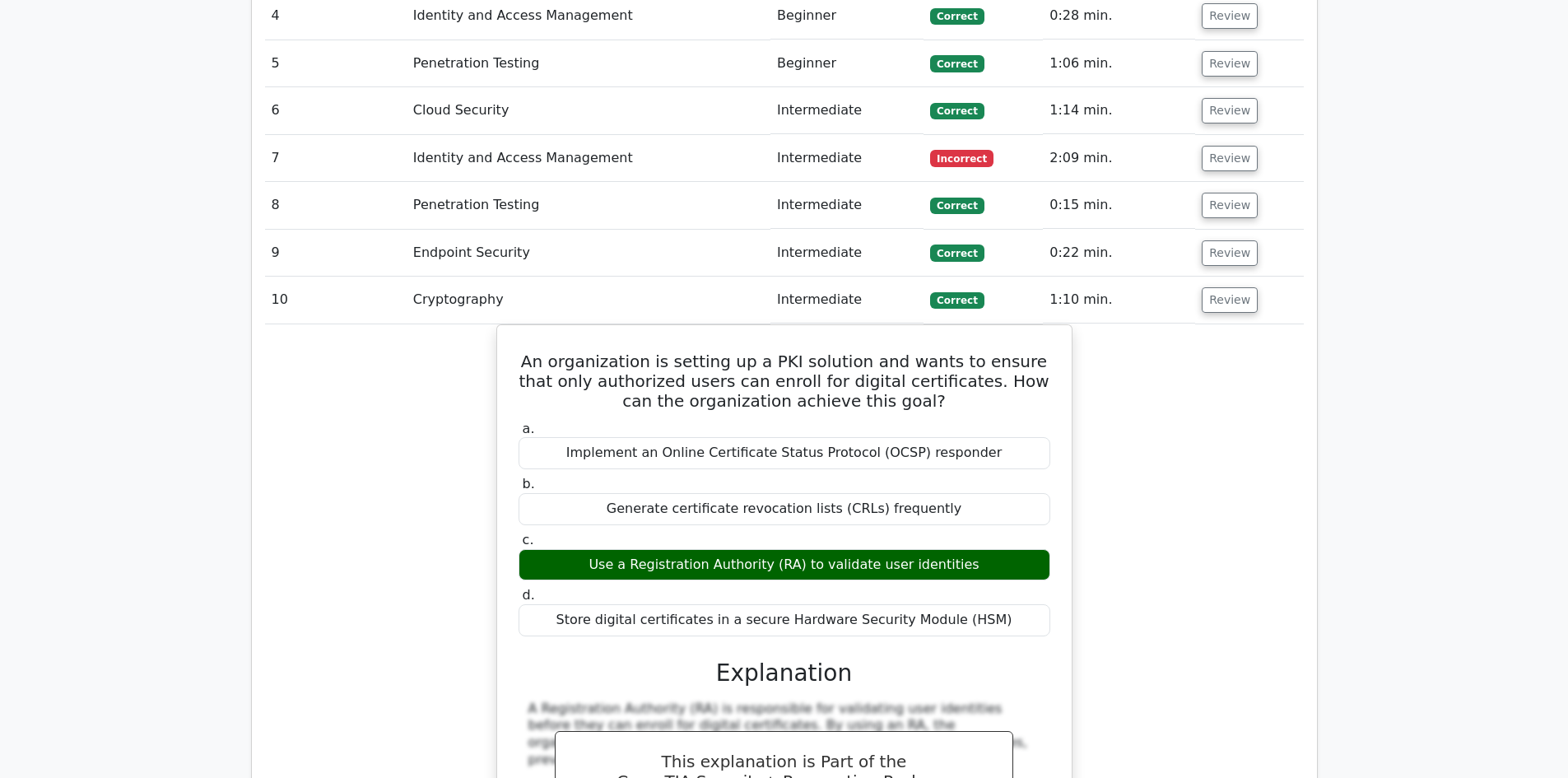
scroll to position [2059, 0]
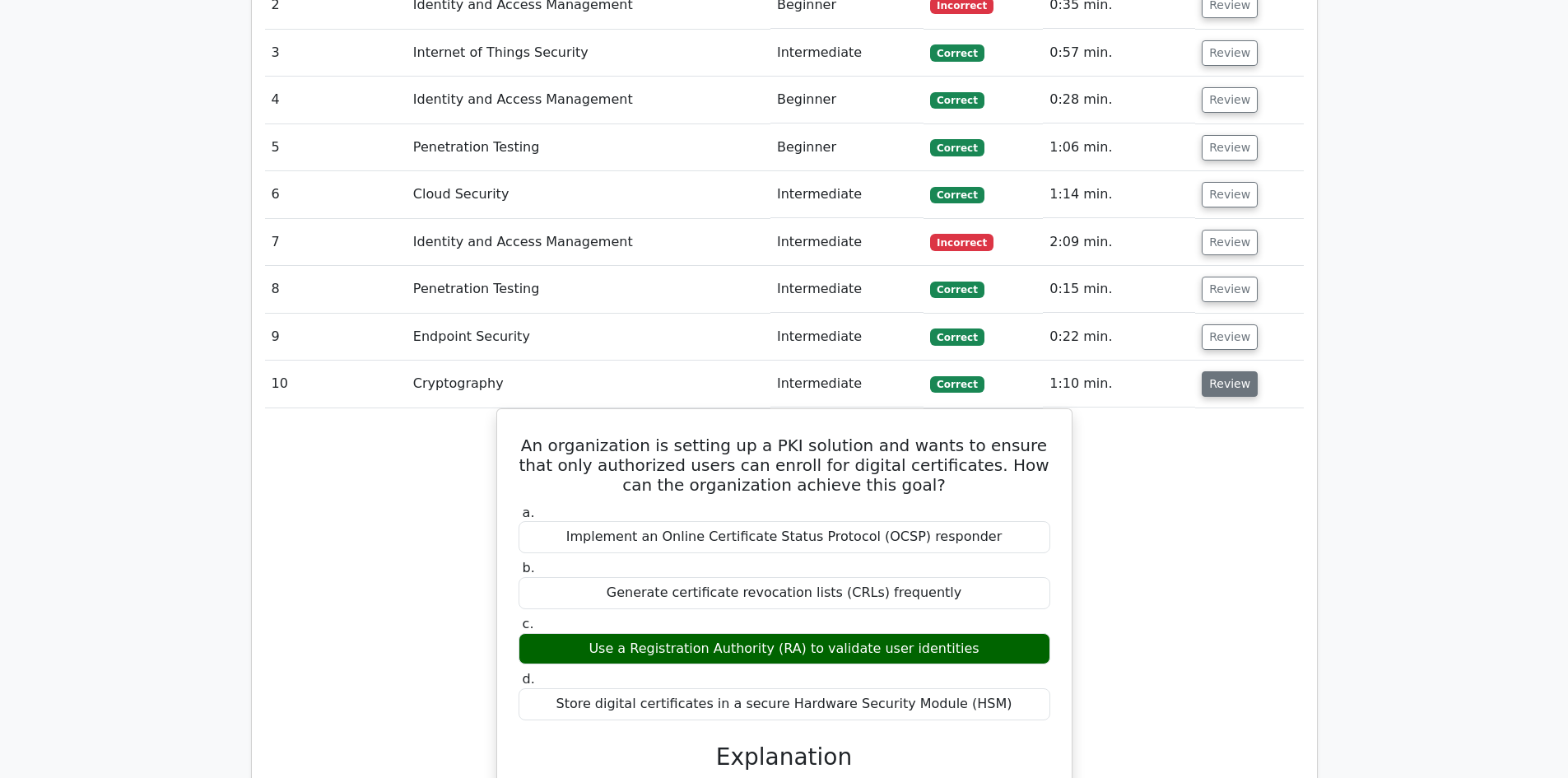
click at [1239, 371] on button "Review" at bounding box center [1230, 384] width 56 height 26
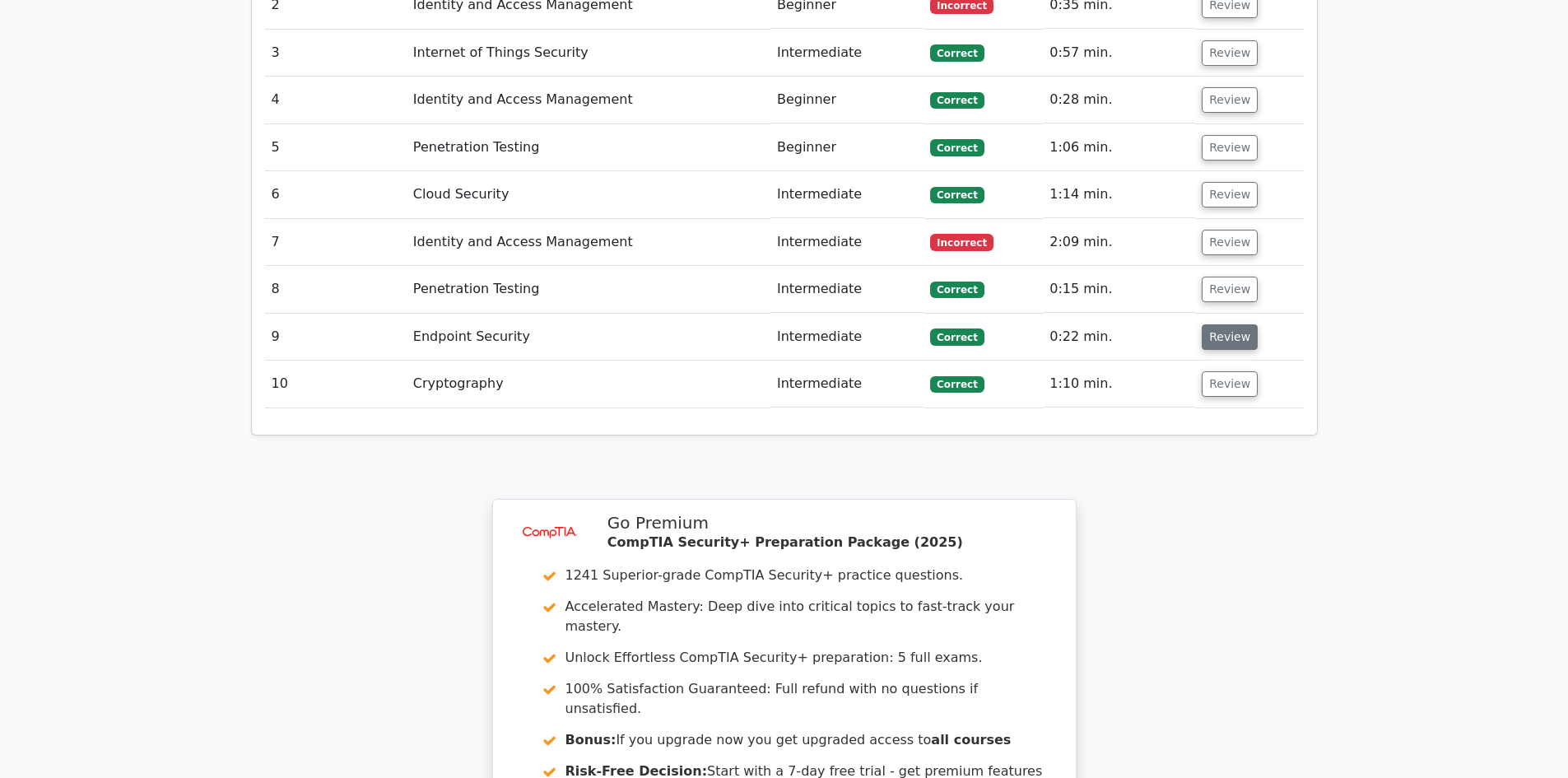
click at [1230, 325] on button "Review" at bounding box center [1230, 338] width 56 height 26
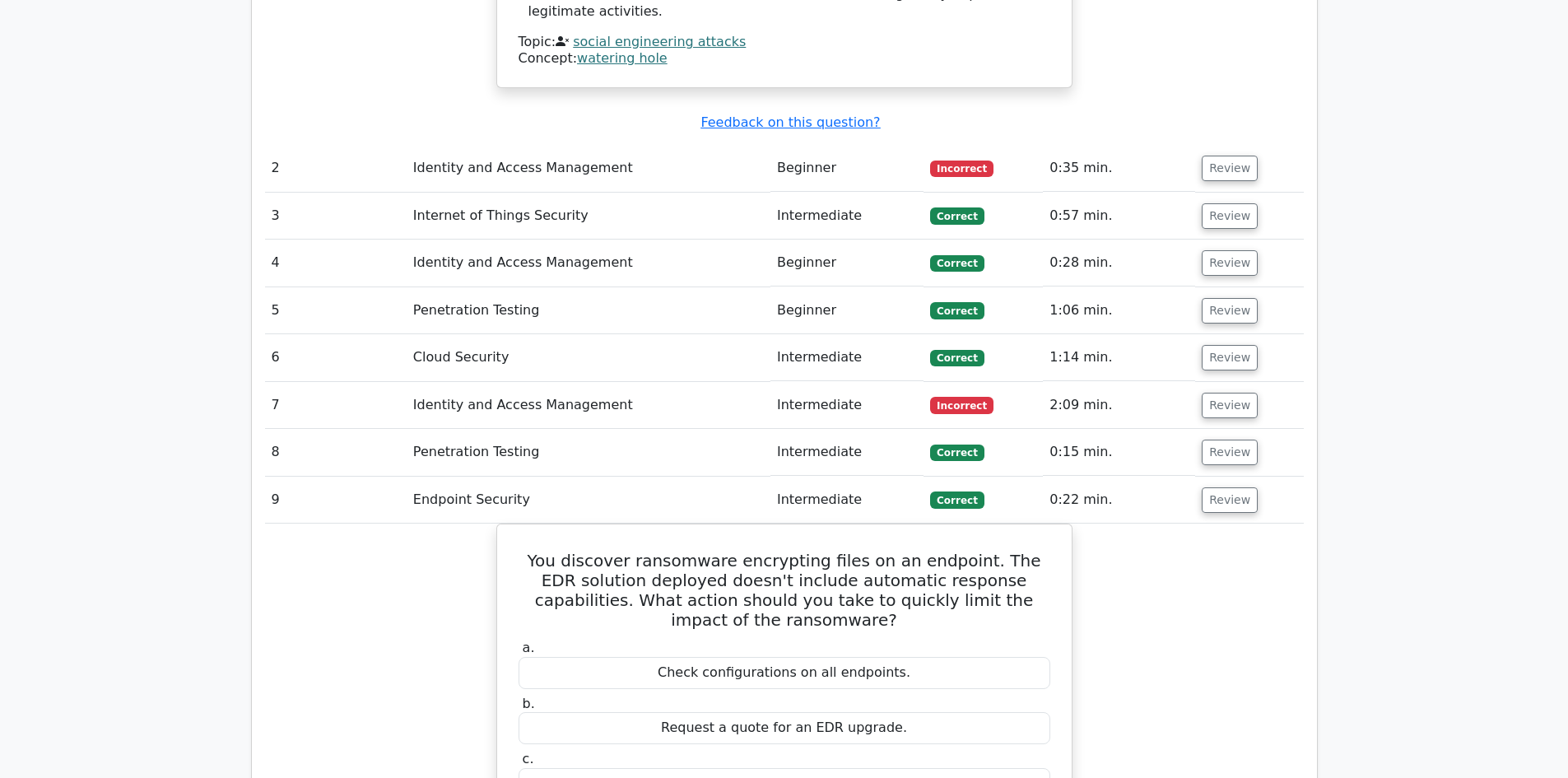
scroll to position [1894, 0]
click at [1238, 394] on button "Review" at bounding box center [1230, 407] width 56 height 26
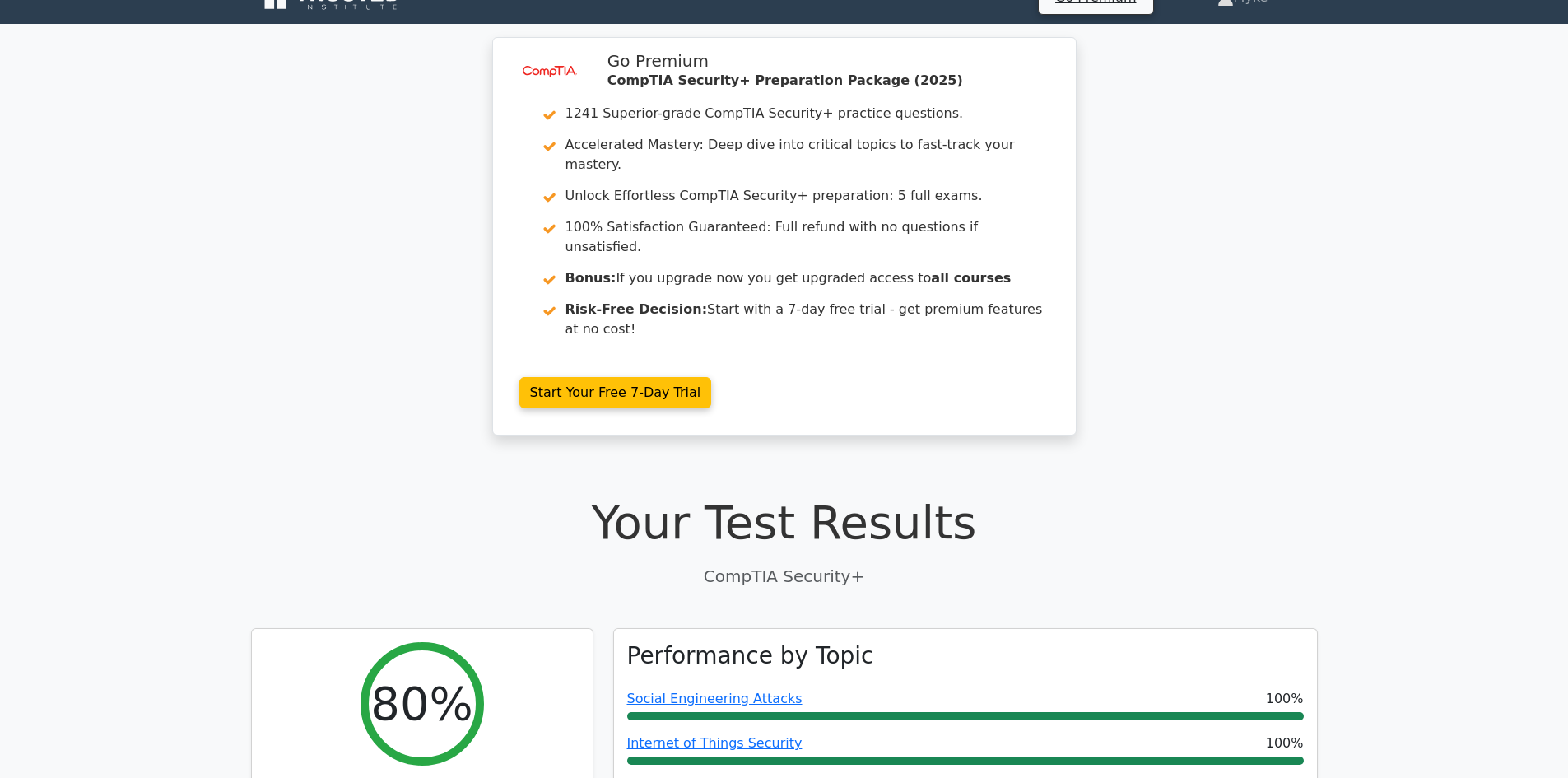
scroll to position [0, 0]
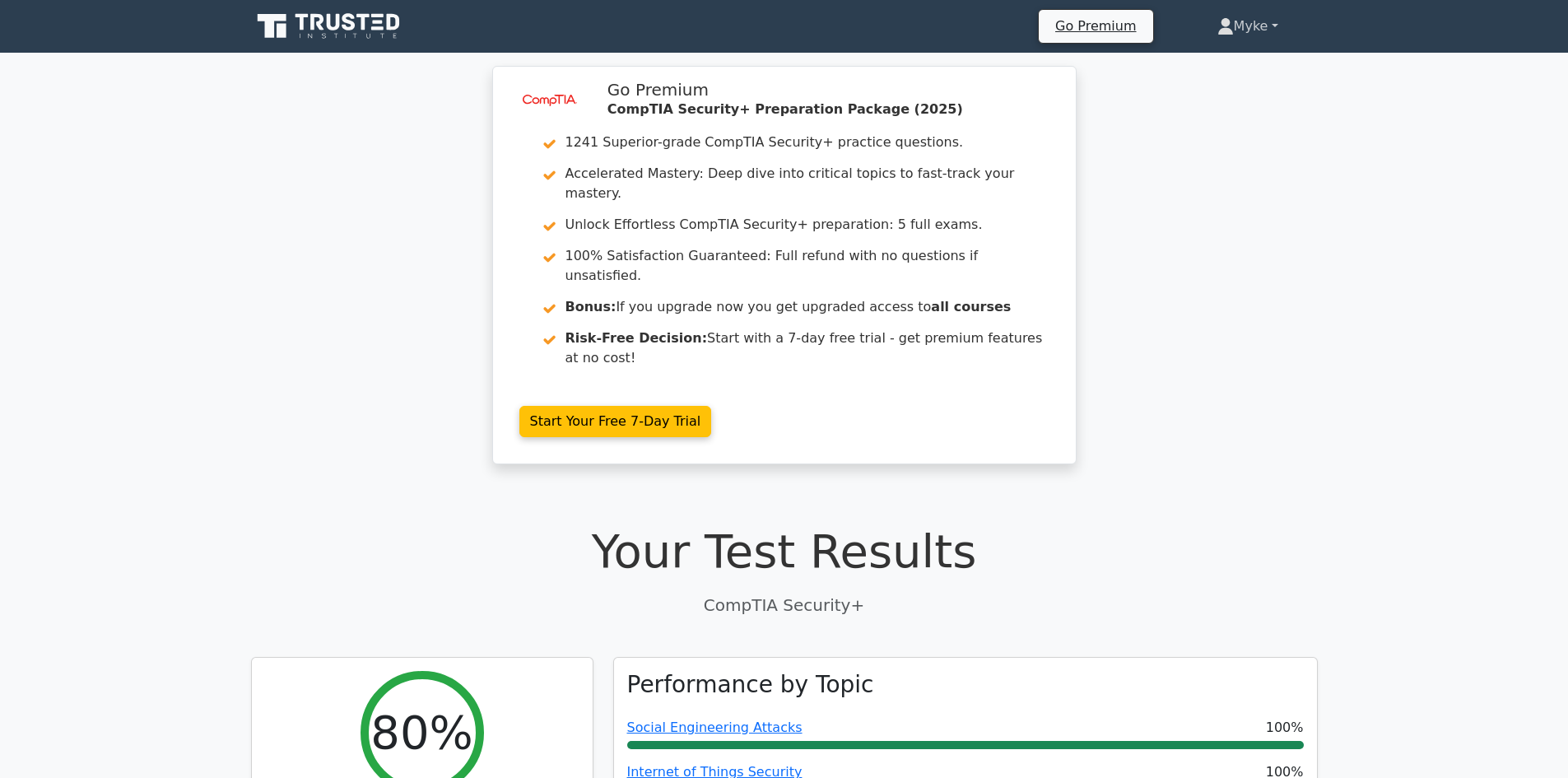
click at [1282, 26] on link "Myke" at bounding box center [1247, 26] width 140 height 33
click at [1213, 60] on link "Profile" at bounding box center [1243, 65] width 130 height 27
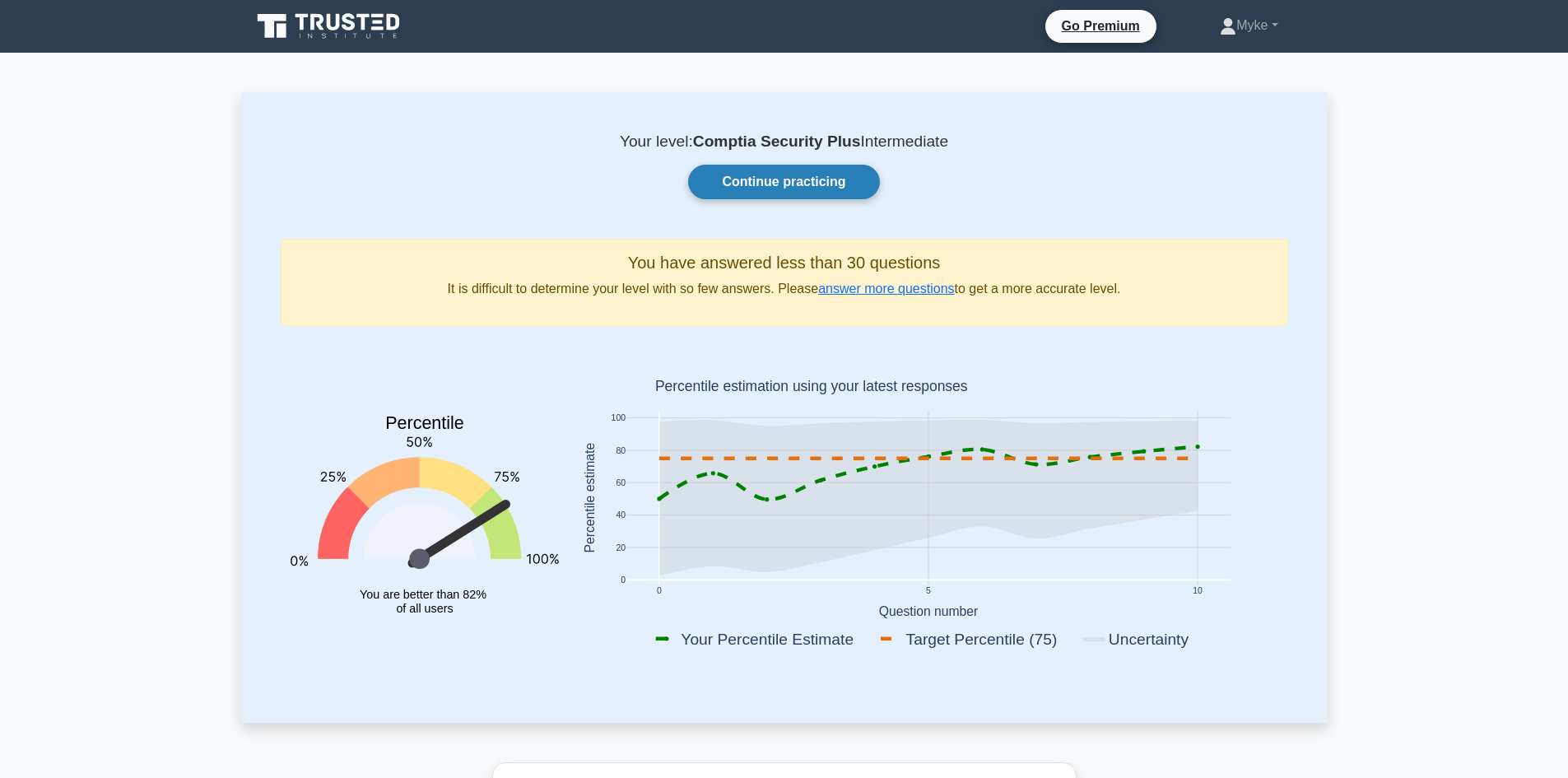
click at [773, 179] on link "Continue practicing" at bounding box center [783, 182] width 190 height 35
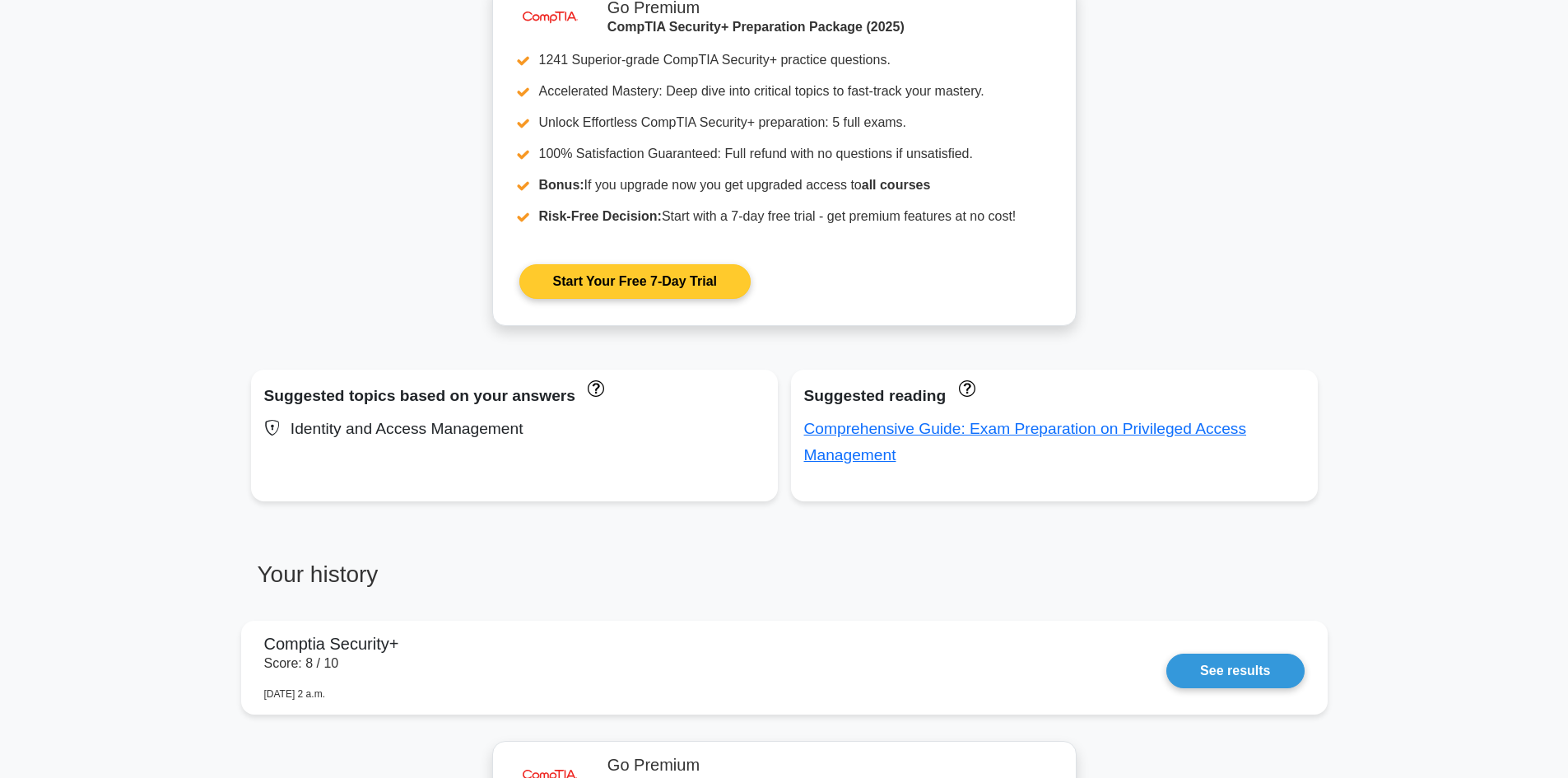
scroll to position [823, 0]
